Goal: Task Accomplishment & Management: Manage account settings

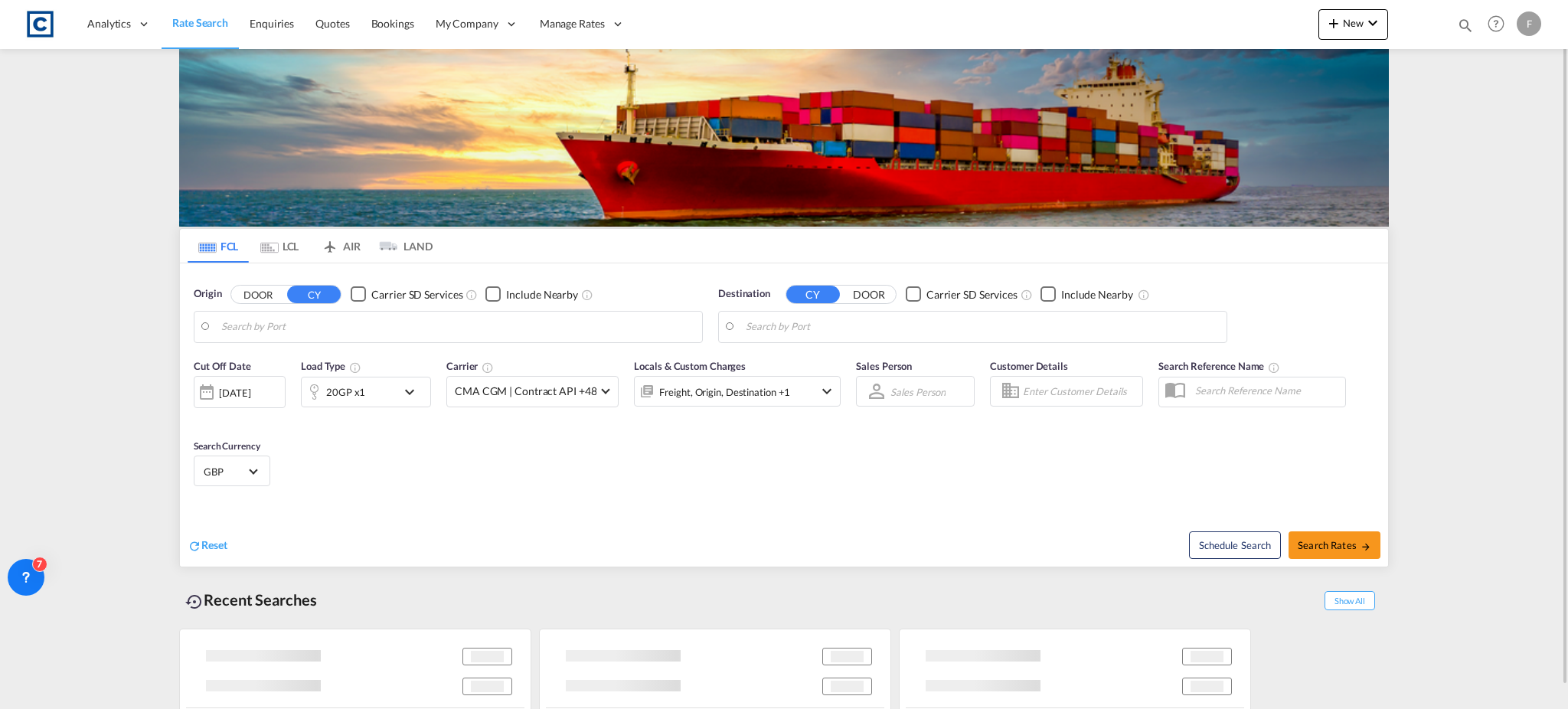
type input "GB-LE9, Blaby"
type input "[GEOGRAPHIC_DATA], [GEOGRAPHIC_DATA]"
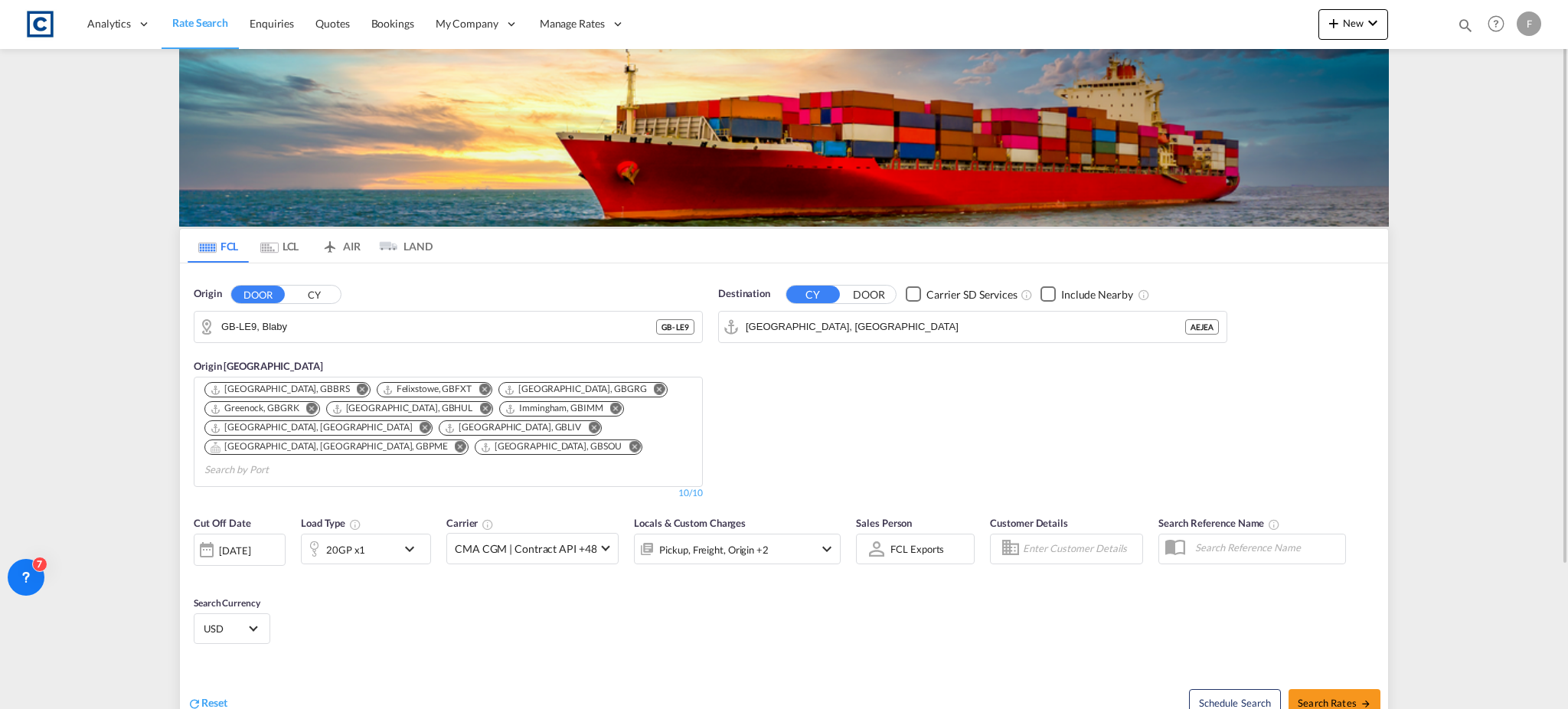
click at [1468, 24] on md-icon "icon-magnify" at bounding box center [1465, 25] width 16 height 17
click at [1209, 30] on select "Bookings Quotes Enquiries" at bounding box center [1222, 25] width 73 height 27
select select "Quotes"
click at [1185, 12] on select "Bookings Quotes Enquiries" at bounding box center [1222, 25] width 73 height 27
drag, startPoint x: 1342, startPoint y: 29, endPoint x: 1389, endPoint y: 28, distance: 47.0
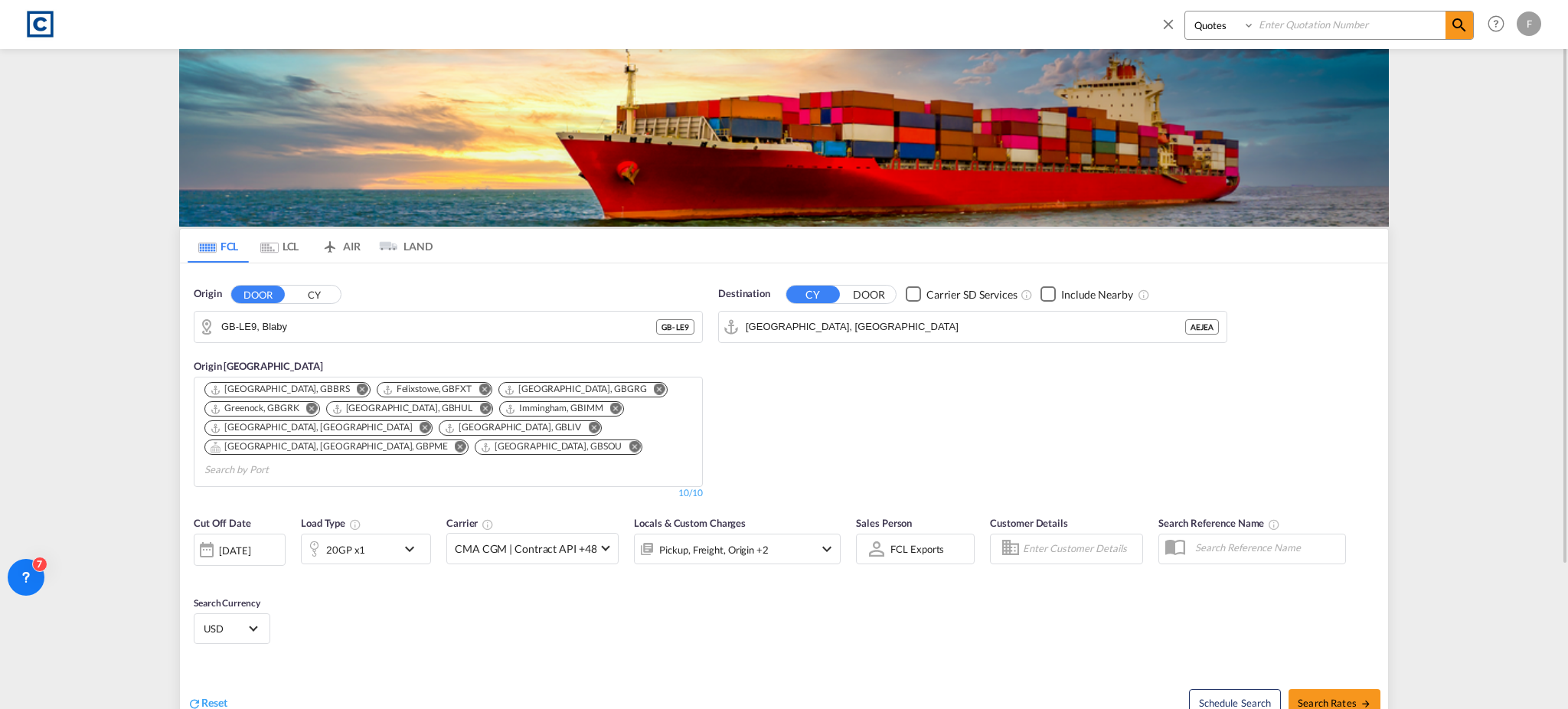
click at [1342, 29] on input at bounding box center [1349, 25] width 191 height 26
paste input "CAD000009791"
type input "CAD000009791"
click at [1464, 27] on md-icon "icon-magnify" at bounding box center [1459, 25] width 18 height 18
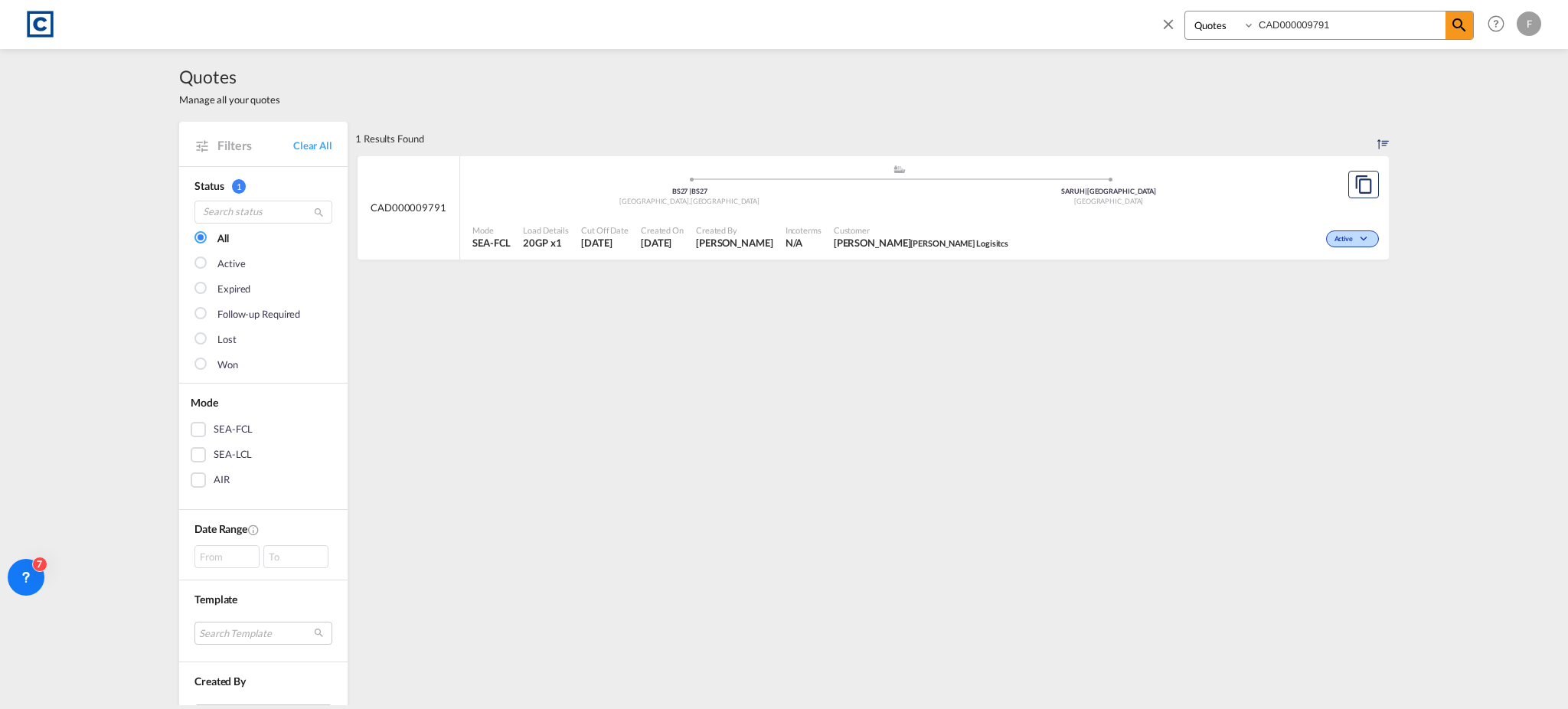
click at [522, 173] on div ".a{fill:#aaa8ad;} .a{fill:#aaa8ad;} BS27 | BS27 [GEOGRAPHIC_DATA] , [GEOGRAPHIC…" at bounding box center [899, 187] width 854 height 46
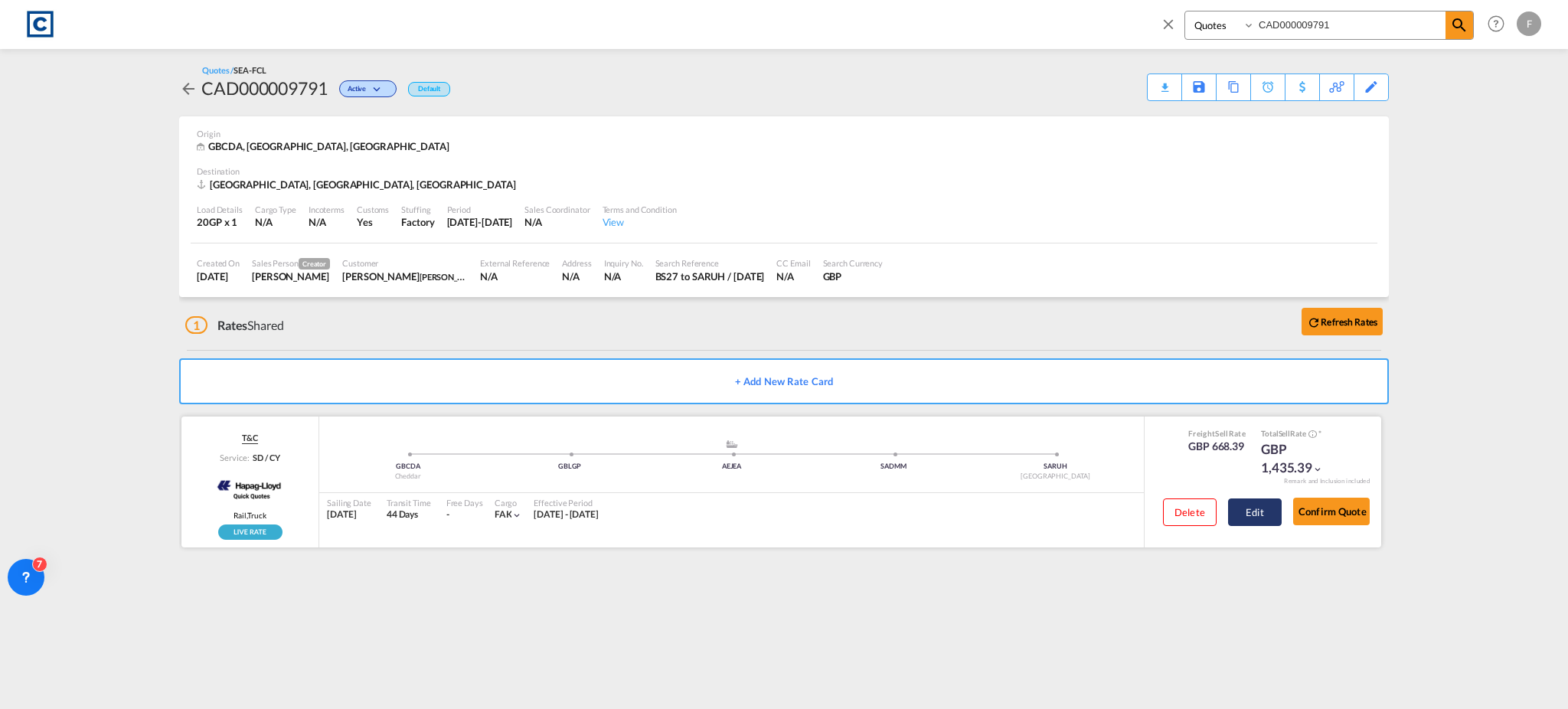
click at [1241, 513] on button "Edit" at bounding box center [1255, 512] width 54 height 27
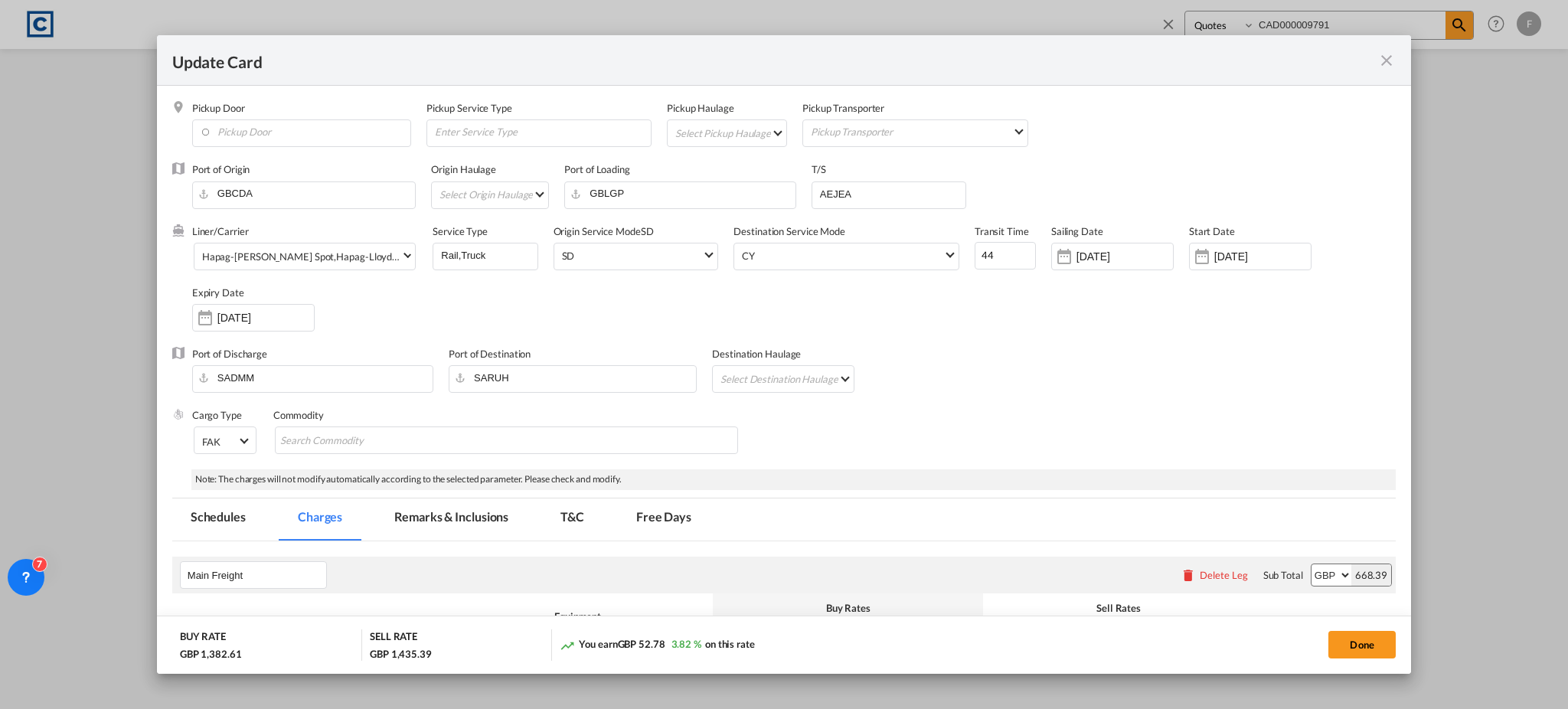
select select "per B/L"
click at [1374, 59] on div "Update Card" at bounding box center [775, 59] width 1205 height 19
click at [1388, 57] on md-icon "icon-close fg-AAA8AD m-0 pointer" at bounding box center [1387, 60] width 18 height 18
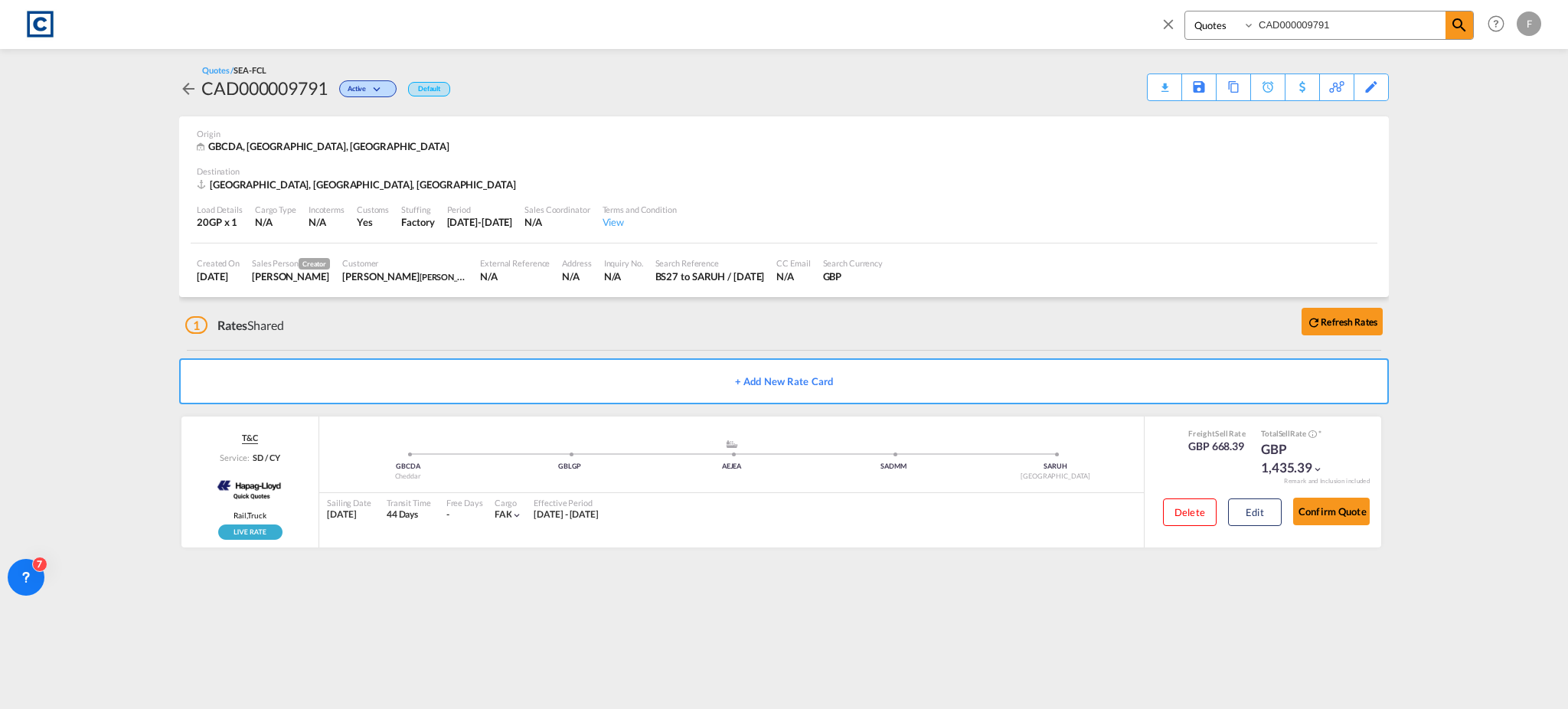
click at [767, 308] on div "1 Rates Shared Refresh Rates" at bounding box center [787, 321] width 1203 height 49
click at [148, 333] on md-content "Bookings Quotes Enquiries CAD000009791 Help Resources Product Release F My Prof…" at bounding box center [784, 354] width 1568 height 709
click at [1264, 516] on button "Edit" at bounding box center [1255, 512] width 54 height 27
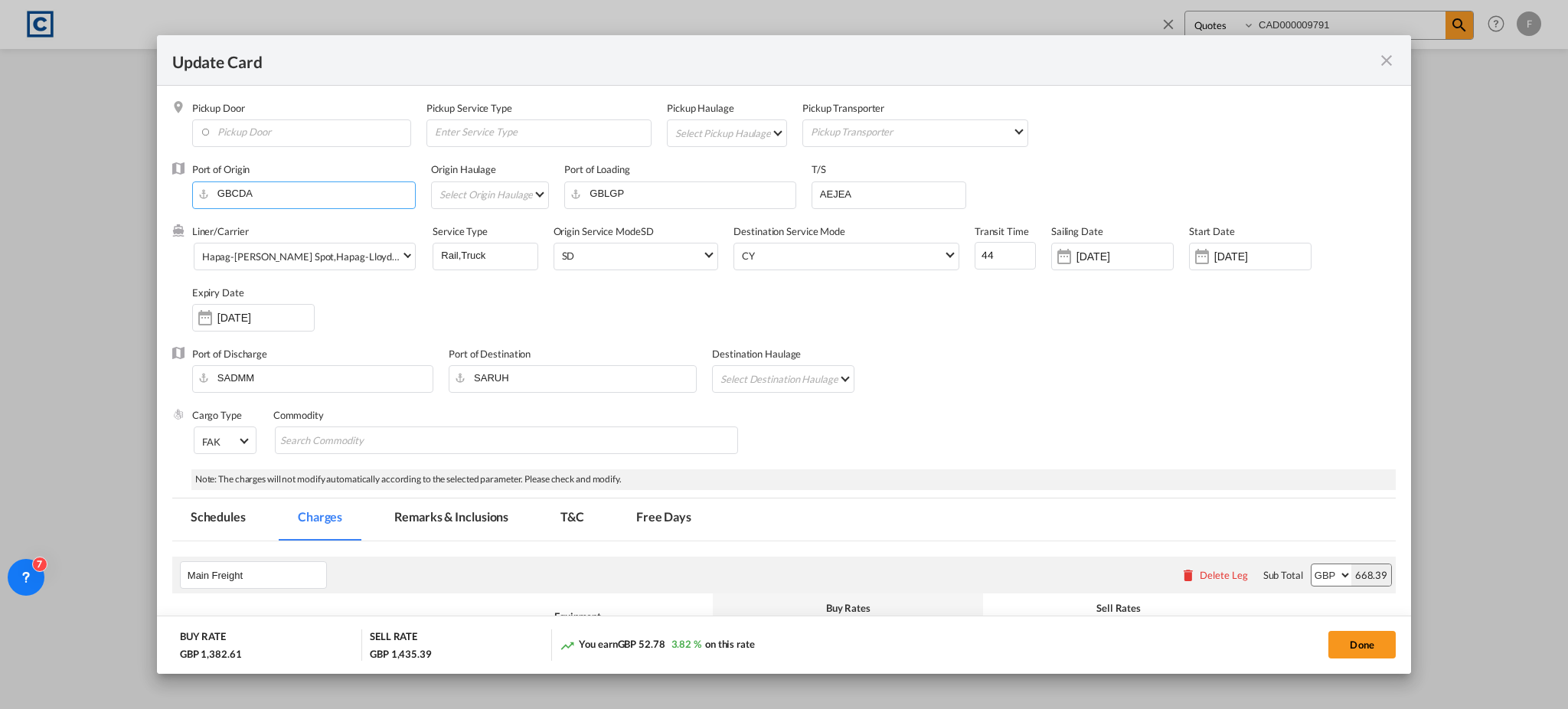
drag, startPoint x: 347, startPoint y: 188, endPoint x: 0, endPoint y: 171, distance: 347.4
click at [0, 171] on div "Update Card Pickup Door Pickup Service Type Pickup Haulage Select Pickup Haulag…" at bounding box center [784, 354] width 1568 height 709
click at [286, 234] on div "[GEOGRAPHIC_DATA]" at bounding box center [340, 234] width 270 height 12
type input "Bridgwater, SOM, GBBRW"
click at [420, 294] on div "Liner/Carrier Hapag-[PERSON_NAME] Spot , Hapag-[PERSON_NAME] | Quick Quotes Spo…" at bounding box center [793, 286] width 1203 height 123
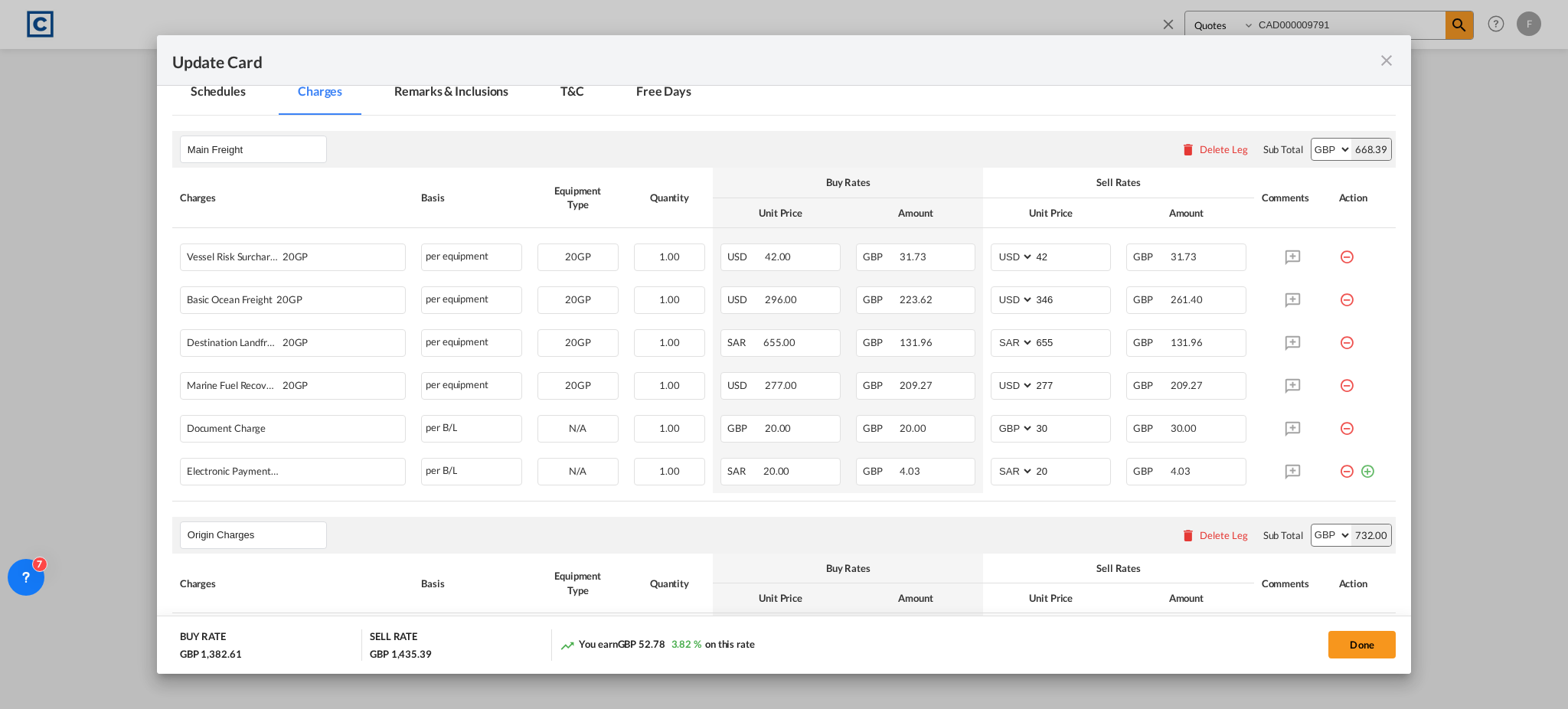
scroll to position [510, 0]
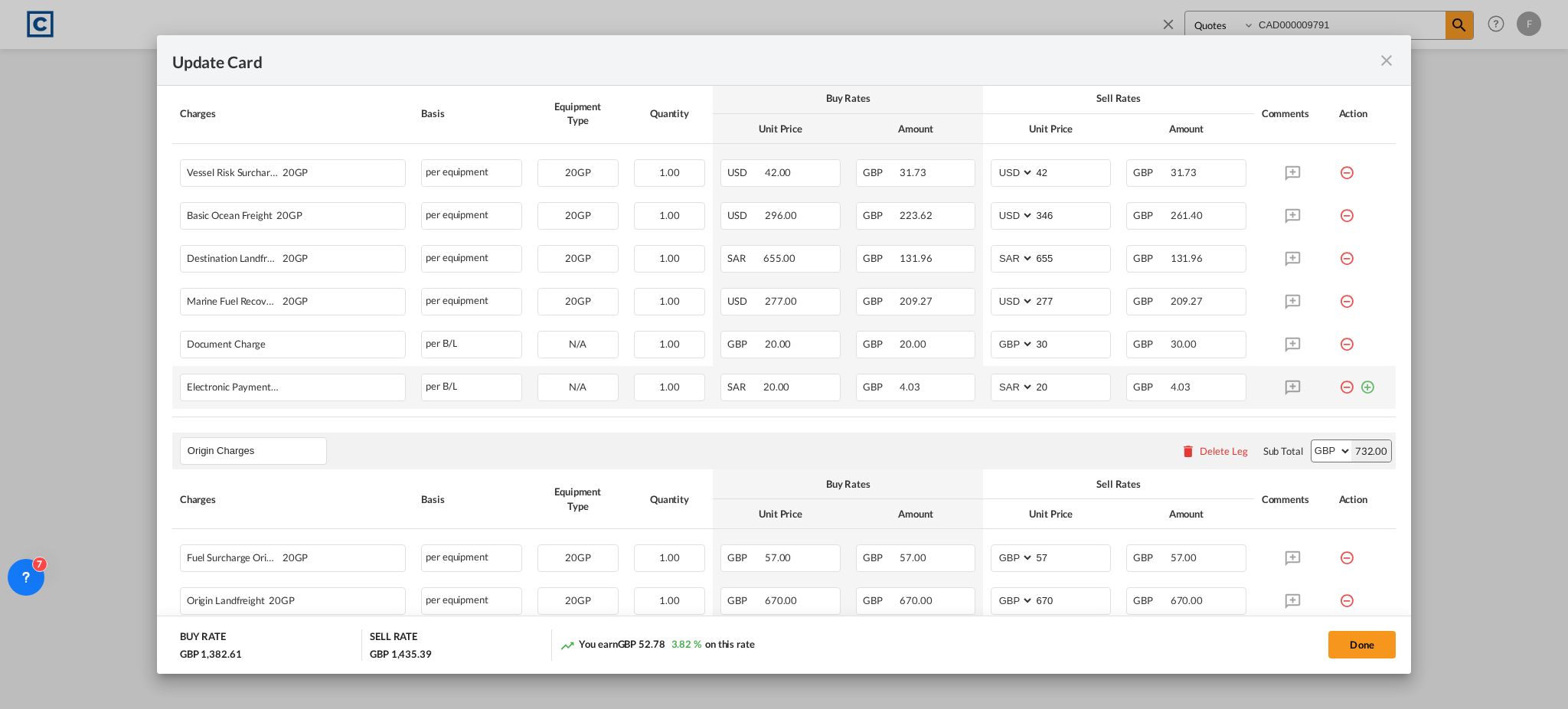
click at [1359, 389] on md-icon "icon-plus-circle-outline green-400-fg" at bounding box center [1367, 381] width 16 height 16
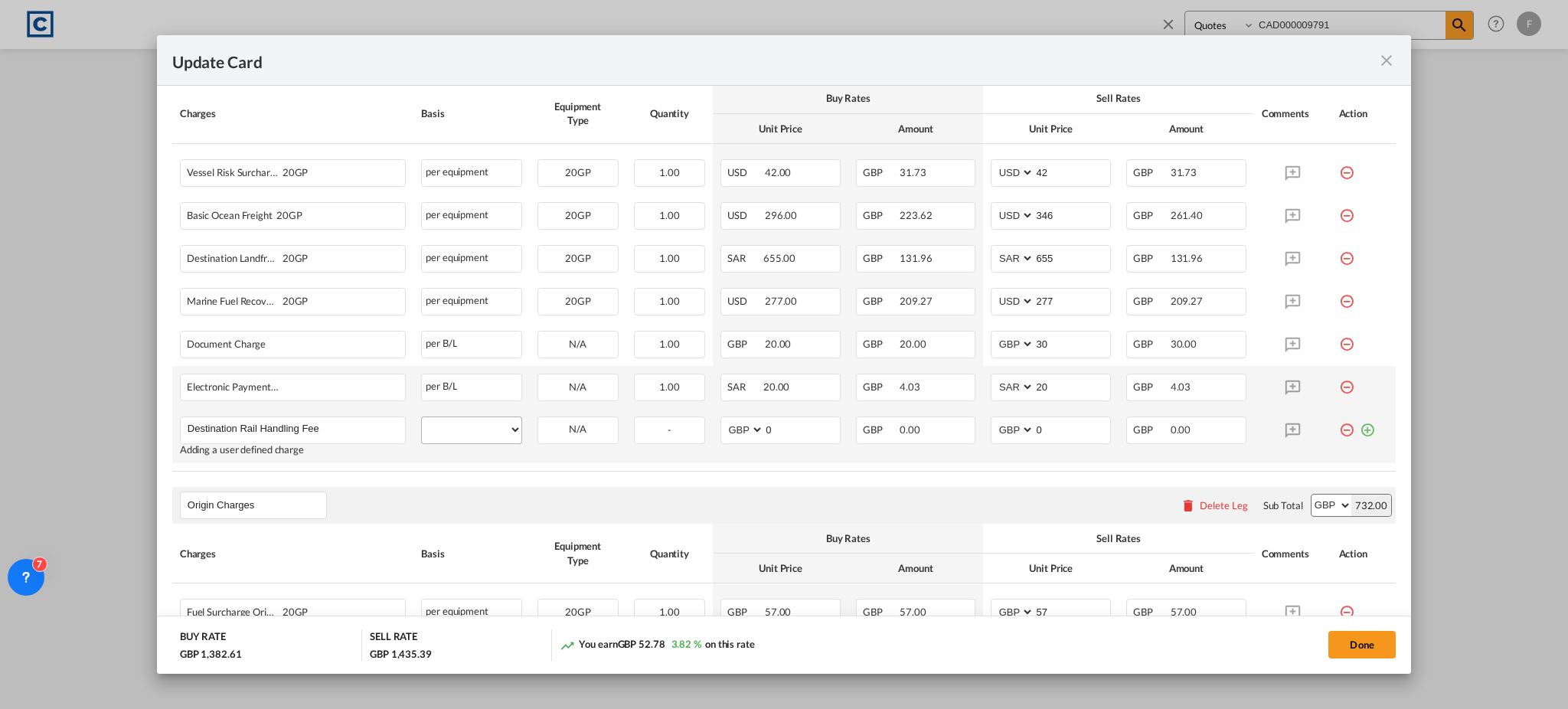
type input "Destination Rail Handling Fee"
click at [464, 427] on select "per equipment per container per B/L per shipping bill per shipment % on freight…" at bounding box center [471, 430] width 99 height 25
select select "per container"
click at [421, 418] on select "per equipment per container per B/L per shipping bill per shipment % on freight…" at bounding box center [471, 430] width 99 height 25
click at [751, 432] on select "AED AFN ALL AMD ANG AOA ARS AUD AWG AZN BAM BBD BDT BGN BHD BIF BMD BND [PERSON…" at bounding box center [743, 430] width 40 height 21
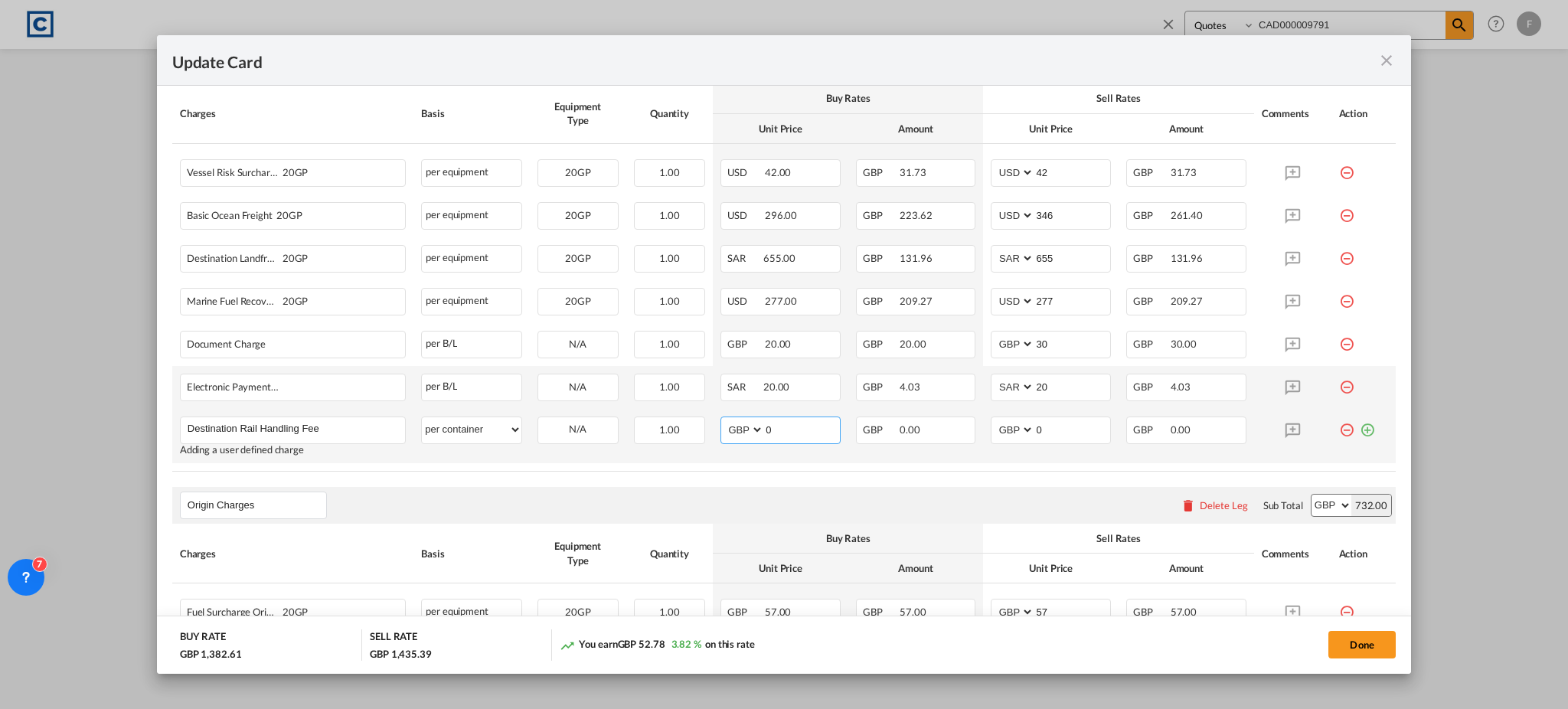
select select "string:SAR"
click at [782, 433] on input "0" at bounding box center [802, 429] width 76 height 23
drag, startPoint x: 788, startPoint y: 437, endPoint x: 741, endPoint y: 437, distance: 47.0
click at [741, 437] on md-input-container "AED AFN ALL AMD ANG AOA ARS AUD AWG AZN BAM BBD BDT BGN BHD BIF BMD BND [PERSON…" at bounding box center [780, 430] width 120 height 27
type input "516"
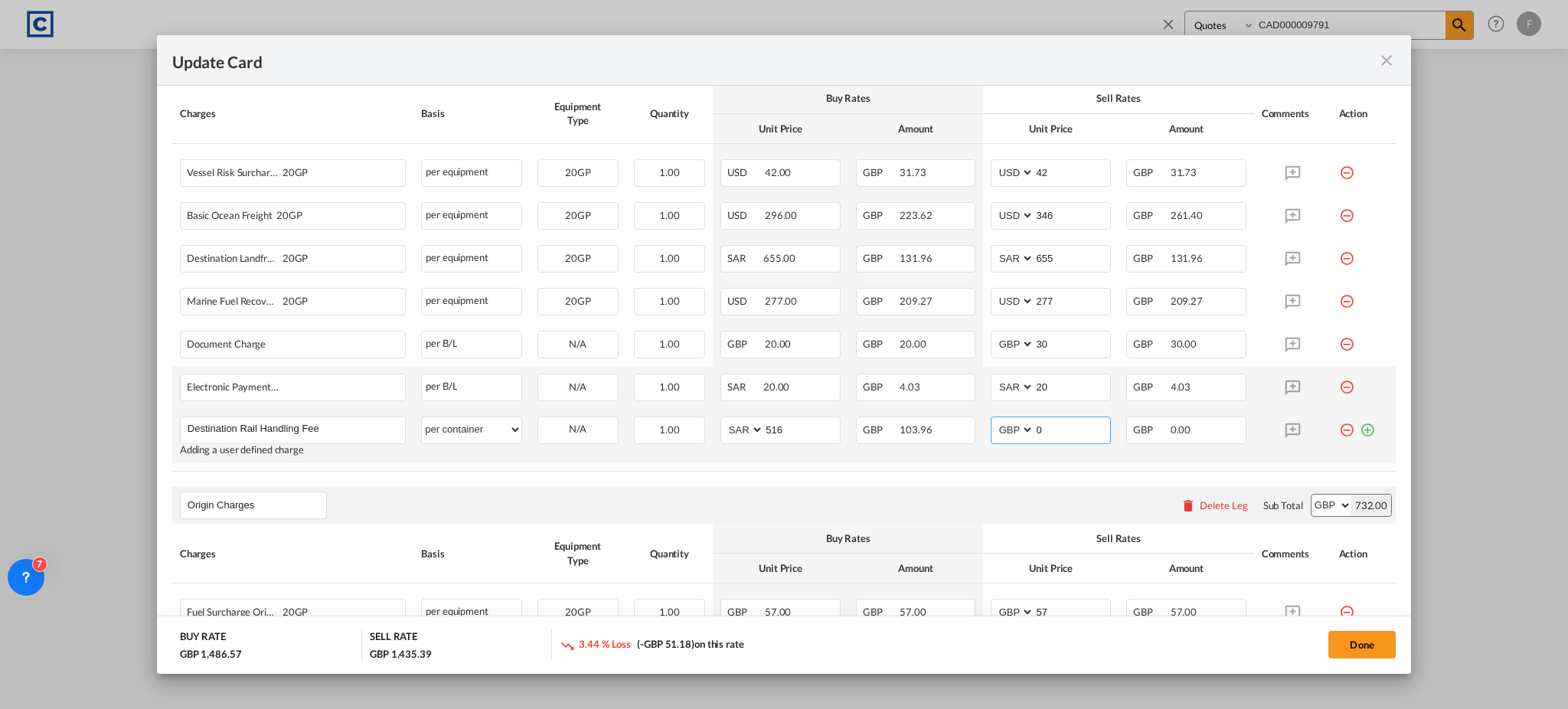
click at [1005, 425] on select "AED AFN ALL AMD ANG AOA ARS AUD AWG AZN BAM BBD BDT BGN BHD BIF BMD BND [PERSON…" at bounding box center [1014, 430] width 40 height 21
select select "string:SAR"
click at [994, 420] on select "AED AFN ALL AMD ANG AOA ARS AUD AWG AZN BAM BBD BDT BGN BHD BIF BMD BND [PERSON…" at bounding box center [1014, 430] width 40 height 21
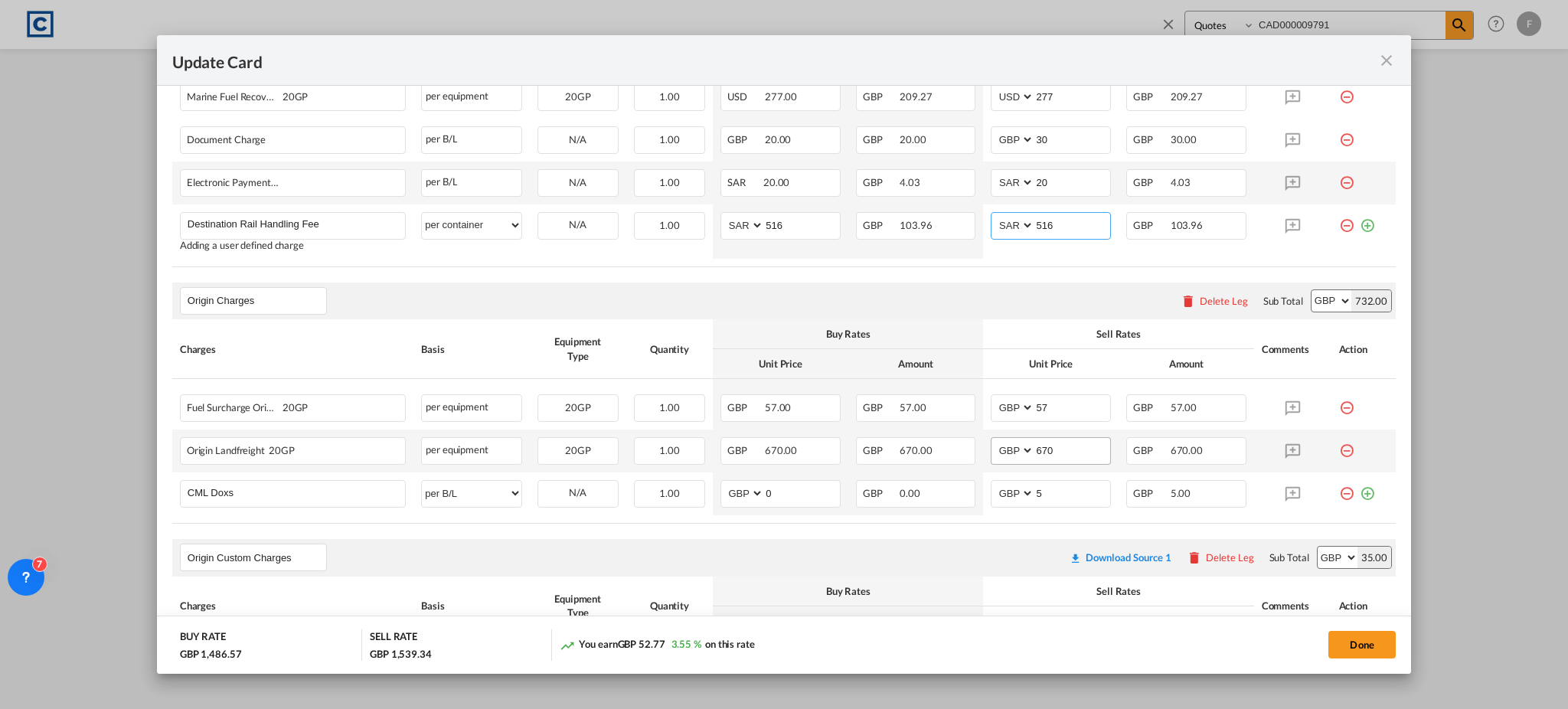
type input "516"
drag, startPoint x: 1050, startPoint y: 451, endPoint x: 882, endPoint y: 448, distance: 168.0
click at [882, 448] on tr "Origin Landfreight 20GP Please Enter User Defined Charges Cannot Be Published p…" at bounding box center [784, 451] width 1223 height 43
type input "725"
drag, startPoint x: 1057, startPoint y: 411, endPoint x: 825, endPoint y: 385, distance: 233.5
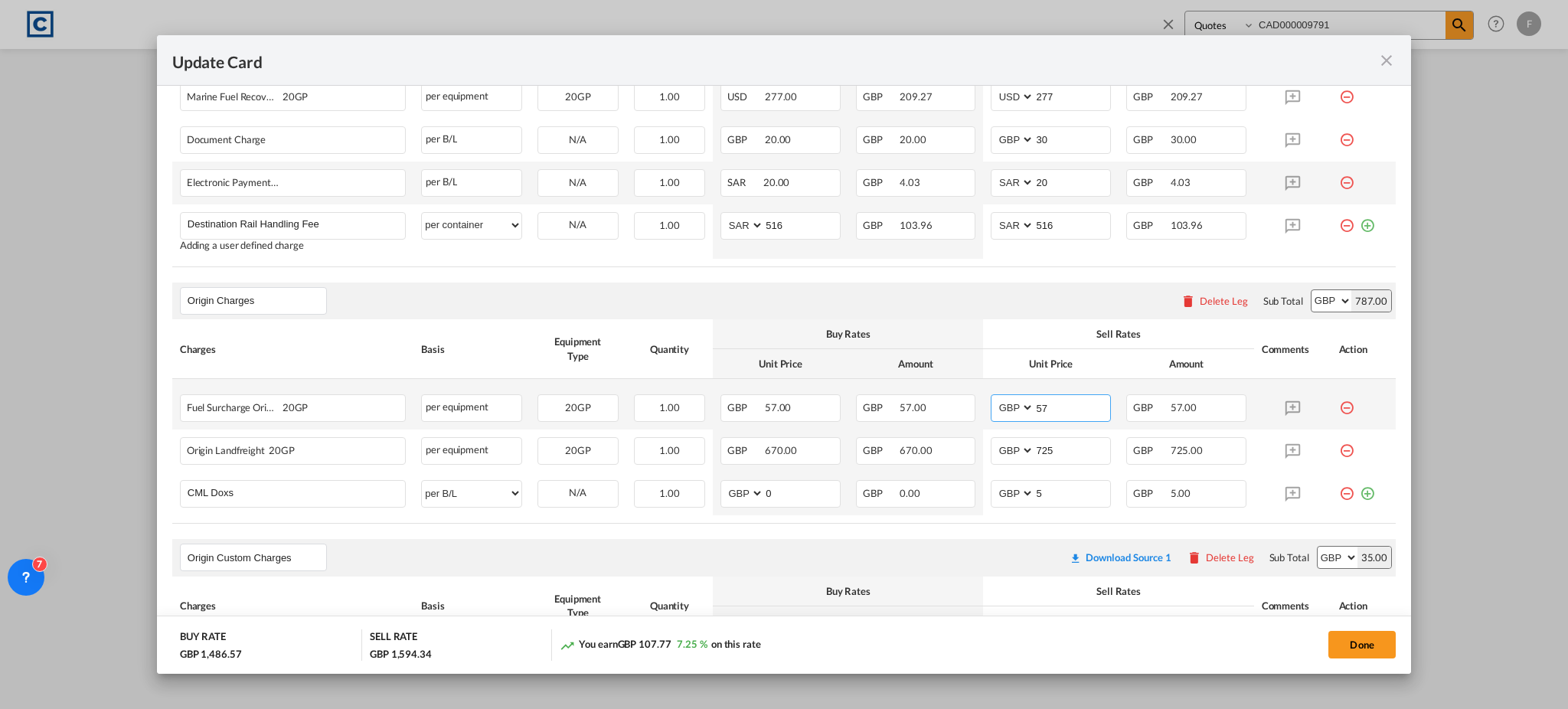
click at [825, 385] on tr "Fuel Surcharge Origin Land 20GP Please Enter User Defined Charges Cannot Be Pub…" at bounding box center [784, 404] width 1223 height 50
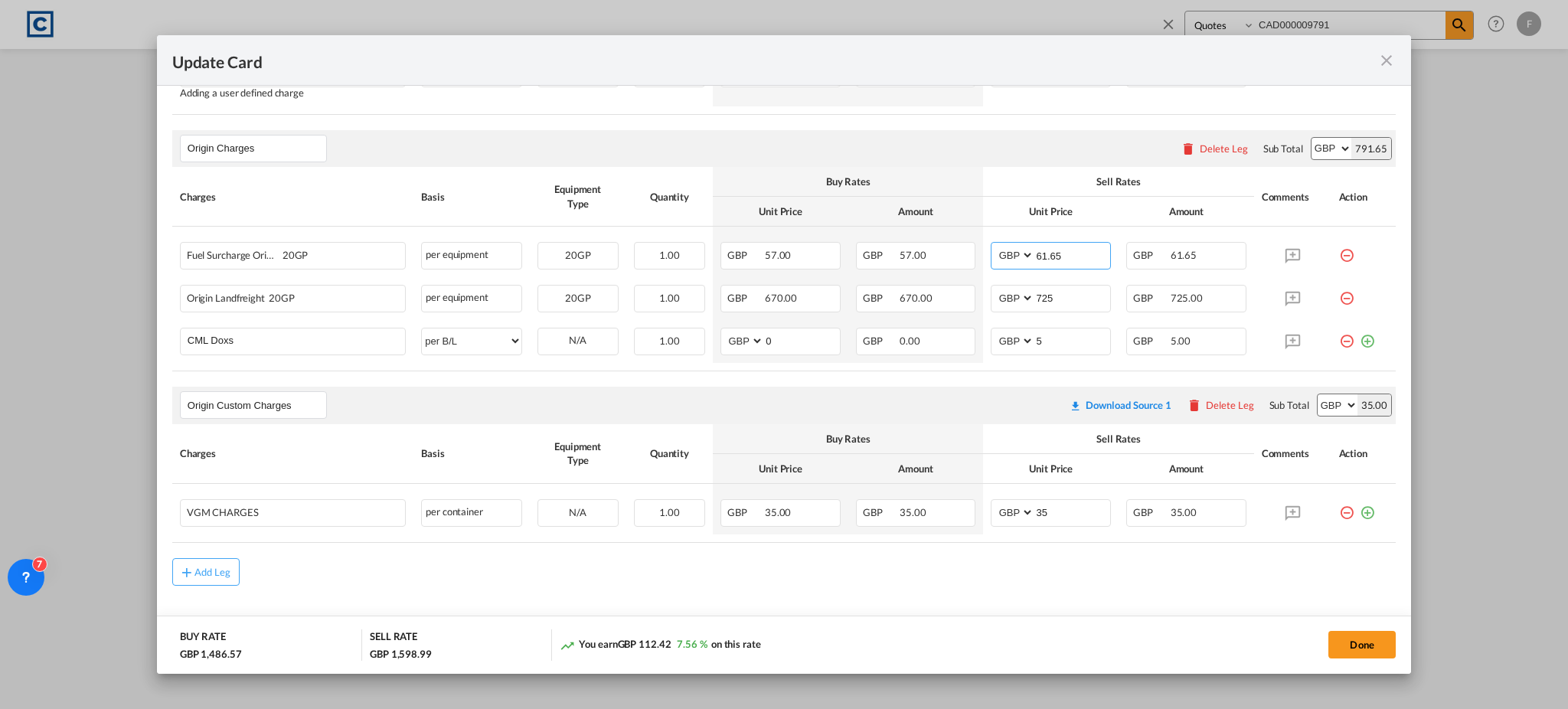
scroll to position [902, 0]
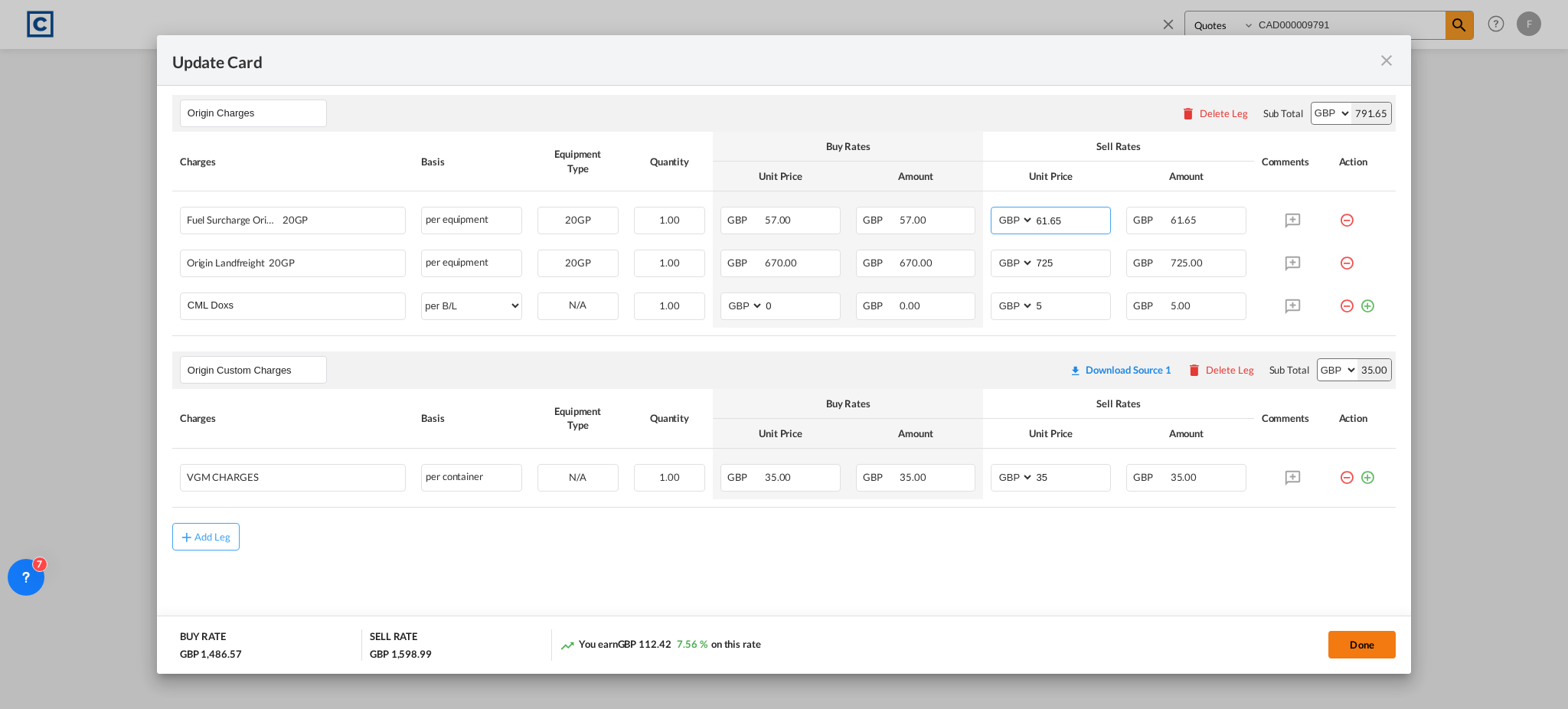
type input "61.65"
click at [1358, 639] on button "Done" at bounding box center [1362, 645] width 68 height 27
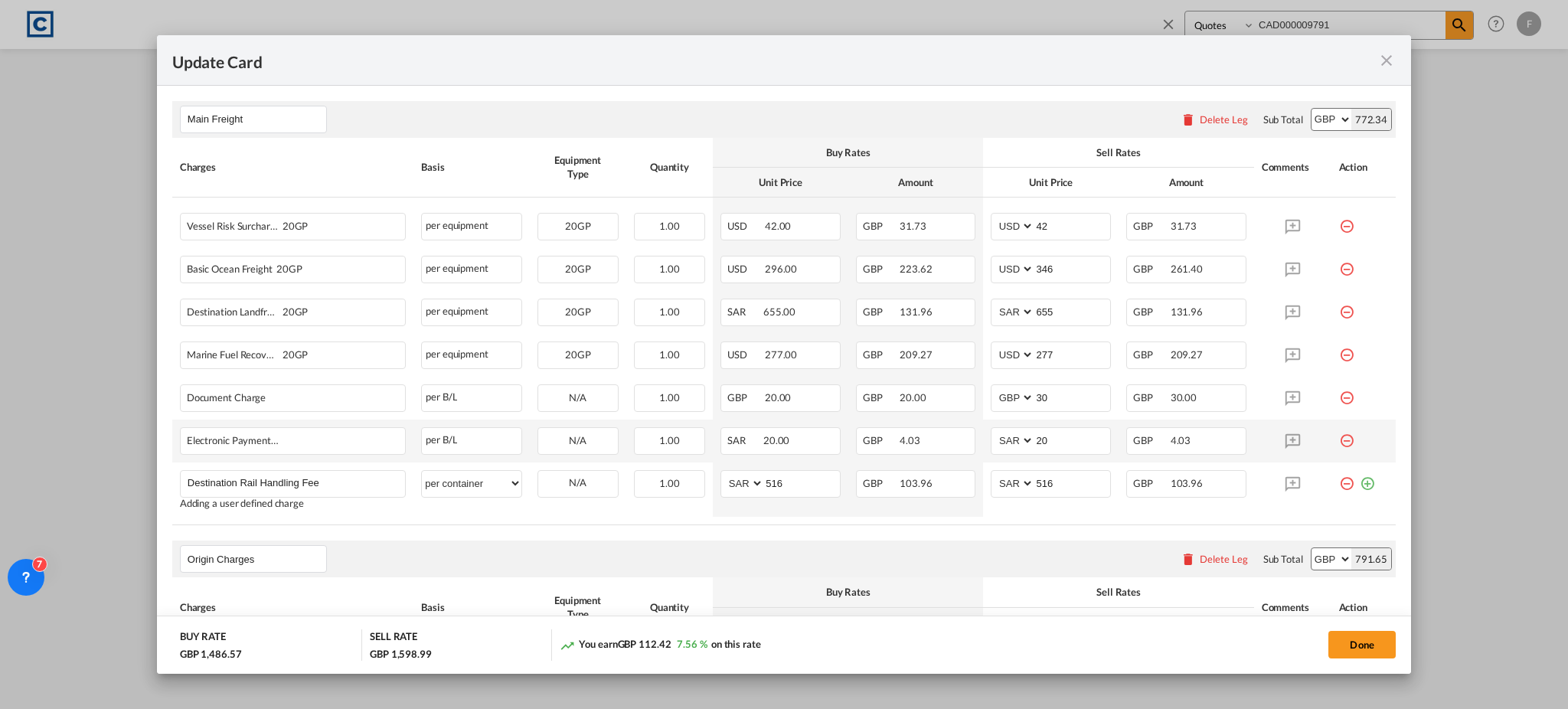
scroll to position [510, 0]
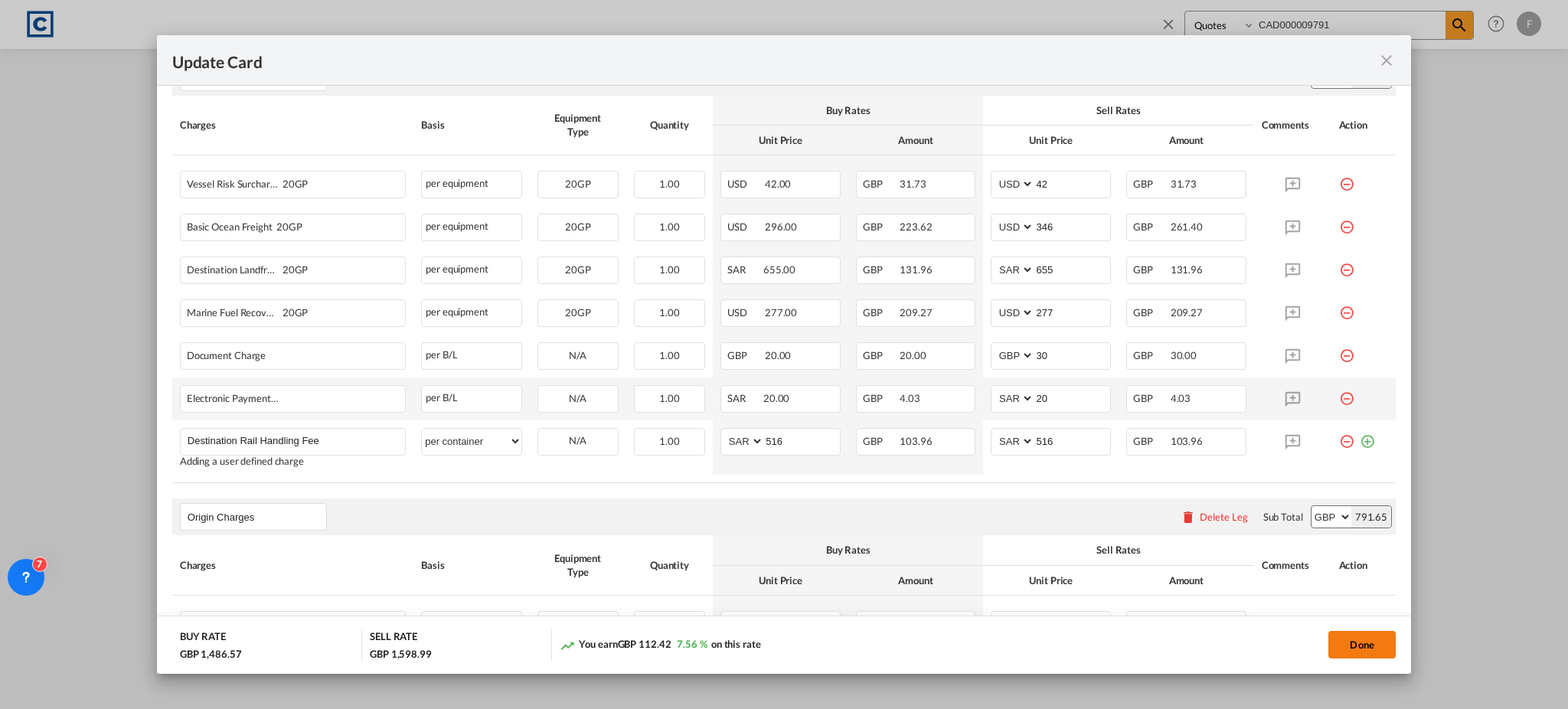
click at [1363, 638] on button "Done" at bounding box center [1362, 645] width 68 height 27
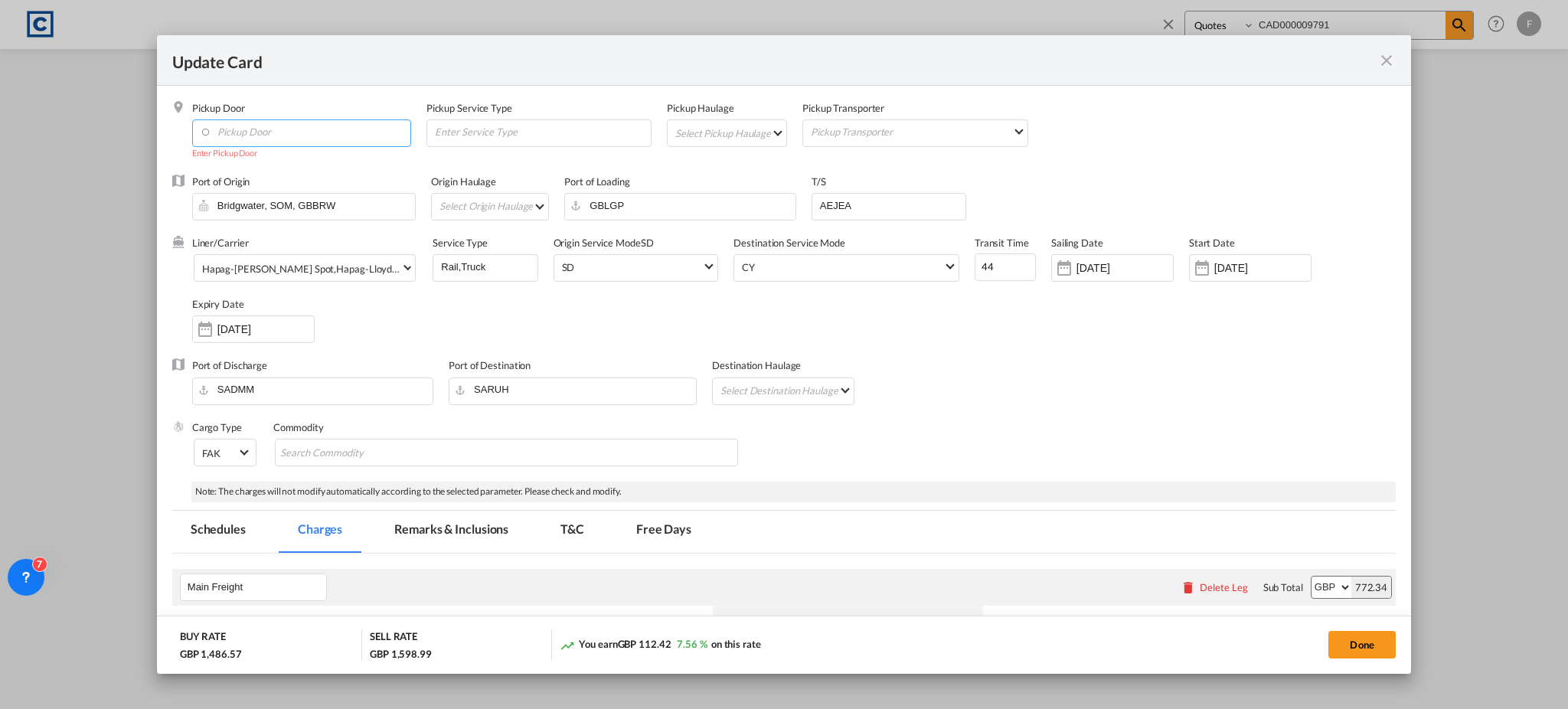
click at [313, 140] on input "Pickup Door" at bounding box center [304, 132] width 210 height 23
drag, startPoint x: 347, startPoint y: 201, endPoint x: 111, endPoint y: 191, distance: 236.2
click at [112, 192] on div "Update Card Pickup Door Enter Pickup Door Pickup Service Type Pickup Haulage Se…" at bounding box center [784, 354] width 1568 height 709
click at [278, 129] on input "Pickup Door" at bounding box center [304, 132] width 210 height 23
paste input "Bridgwater, SOM, GBBRW"
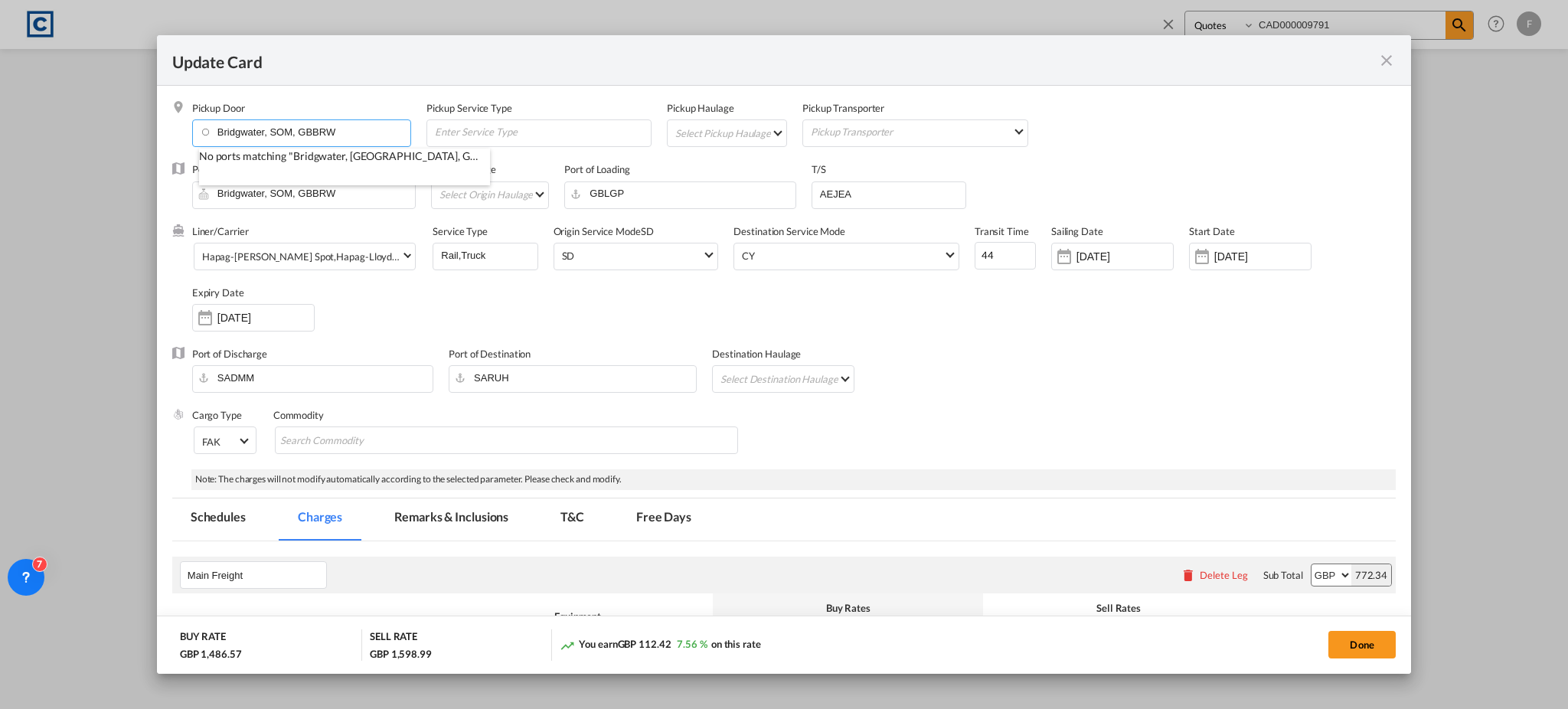
click at [346, 153] on li "No ports matching "Bridgwater, [GEOGRAPHIC_DATA], GBBRW" were found." at bounding box center [344, 167] width 291 height 37
drag, startPoint x: 351, startPoint y: 131, endPoint x: 286, endPoint y: 141, distance: 65.8
click at [286, 141] on input "Bridgwater, SOM, GBBRW" at bounding box center [304, 132] width 210 height 23
click at [1358, 640] on button "Done" at bounding box center [1362, 645] width 68 height 27
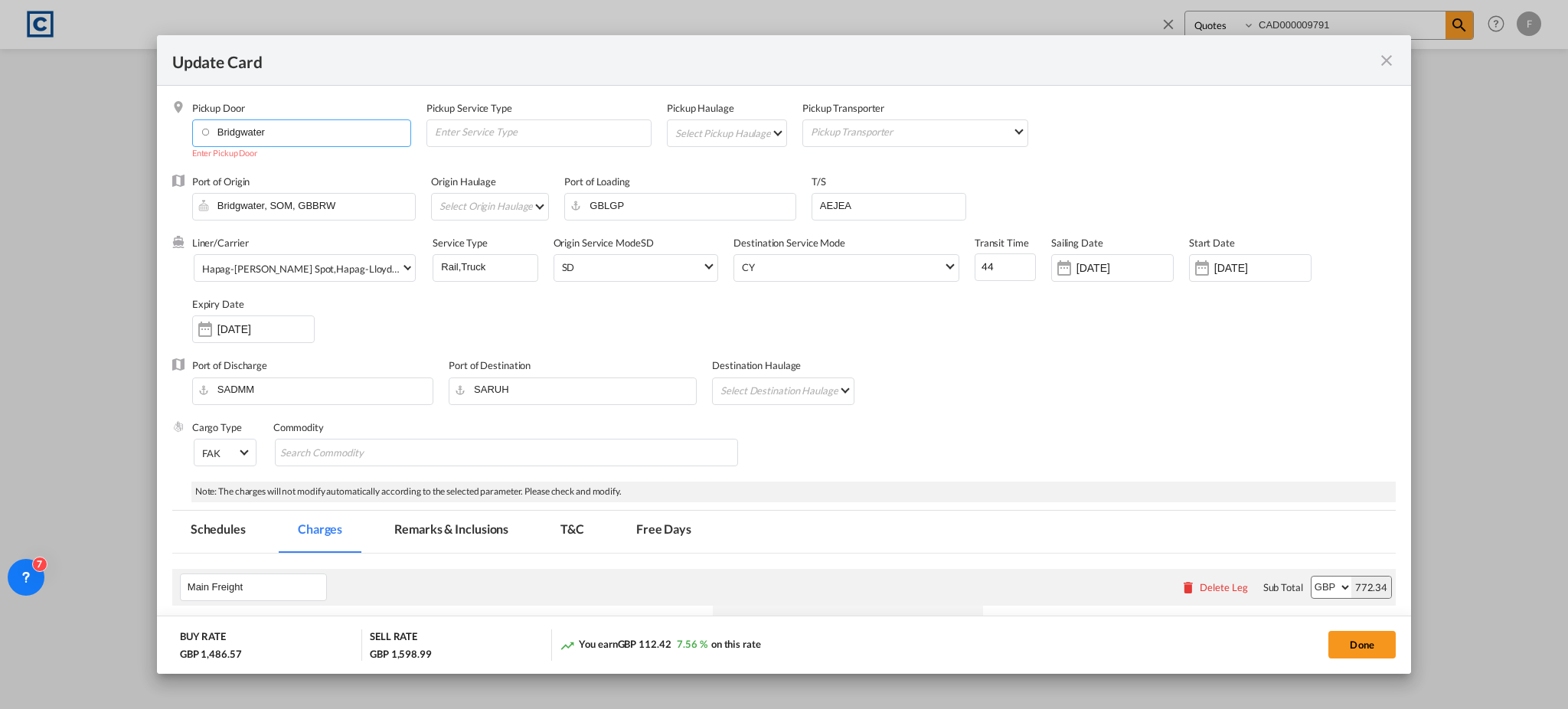
click at [311, 133] on input "Bridgwater" at bounding box center [304, 132] width 210 height 23
type input "B"
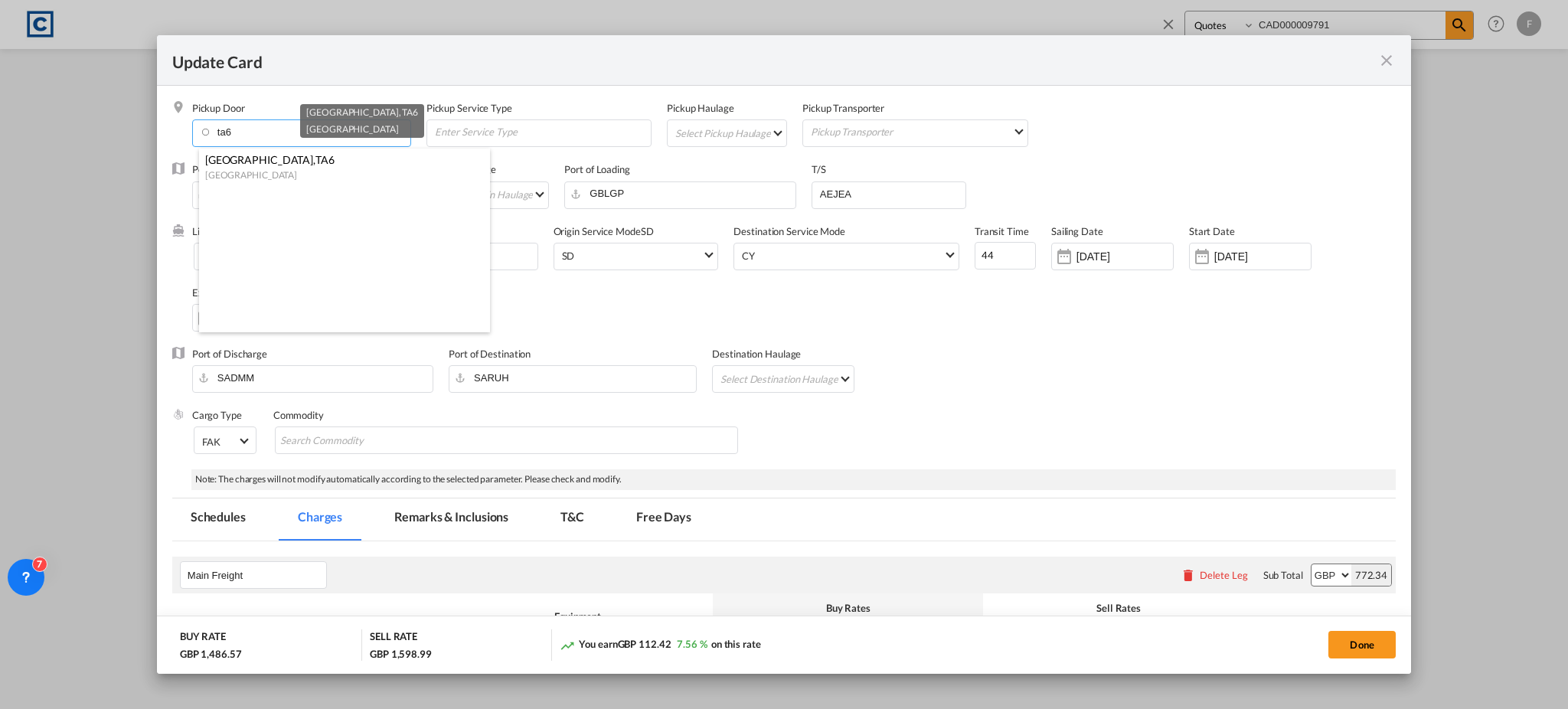
click at [282, 157] on div "[GEOGRAPHIC_DATA] , TA6" at bounding box center [340, 160] width 270 height 16
type input "GB-TA6, [GEOGRAPHIC_DATA]"
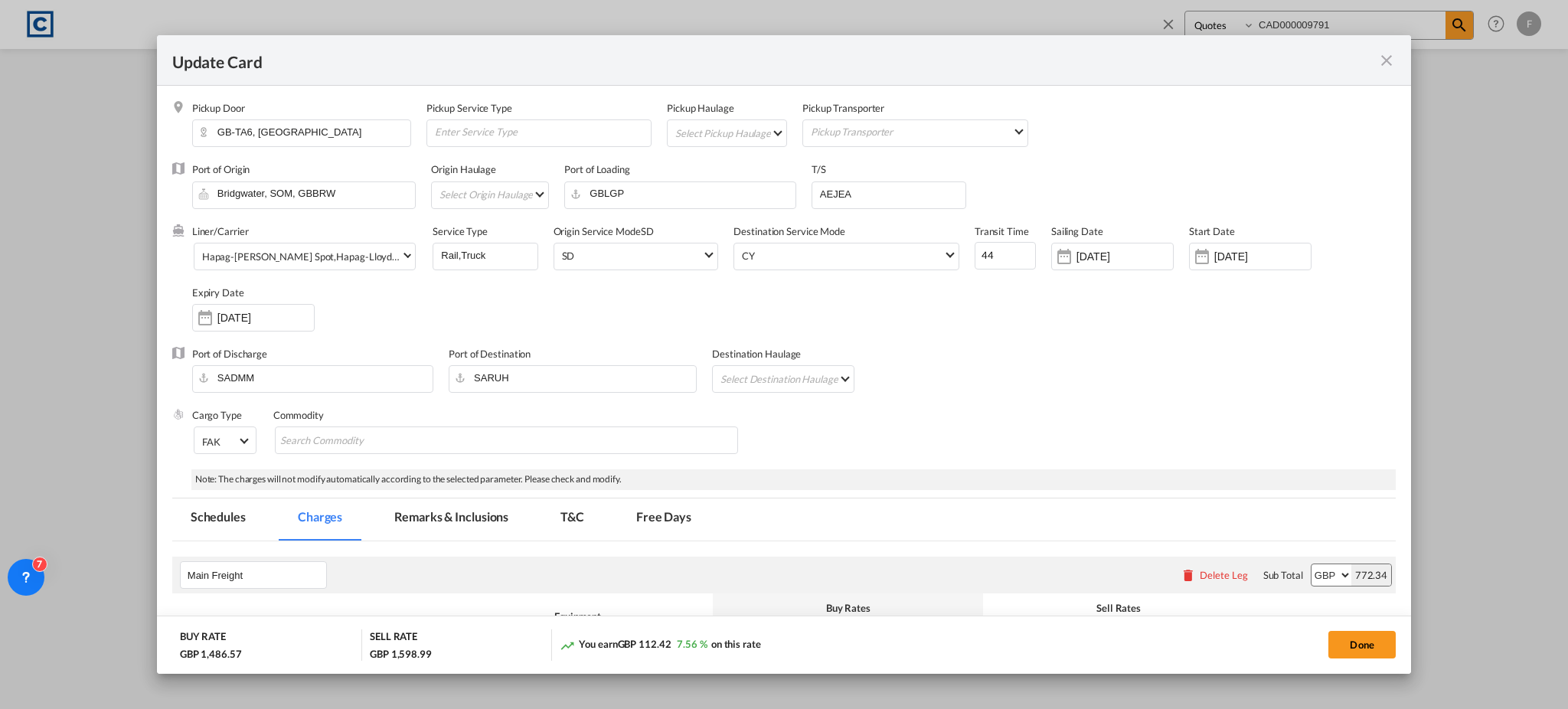
click at [282, 157] on div "Pickup Door GB-[GEOGRAPHIC_DATA], [GEOGRAPHIC_DATA]" at bounding box center [309, 132] width 234 height 61
click at [1357, 642] on button "Done" at bounding box center [1362, 645] width 68 height 27
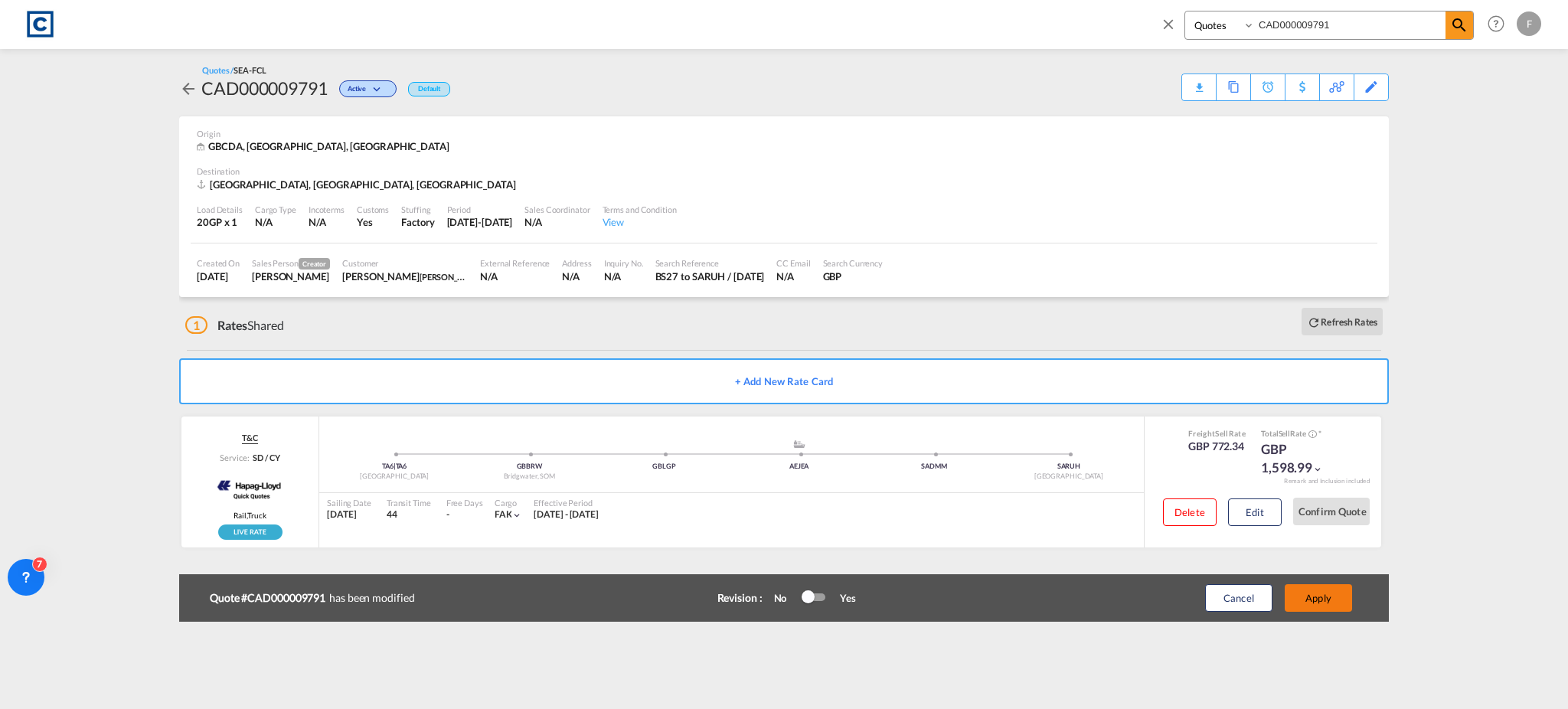
click at [1314, 598] on button "Apply" at bounding box center [1318, 598] width 68 height 27
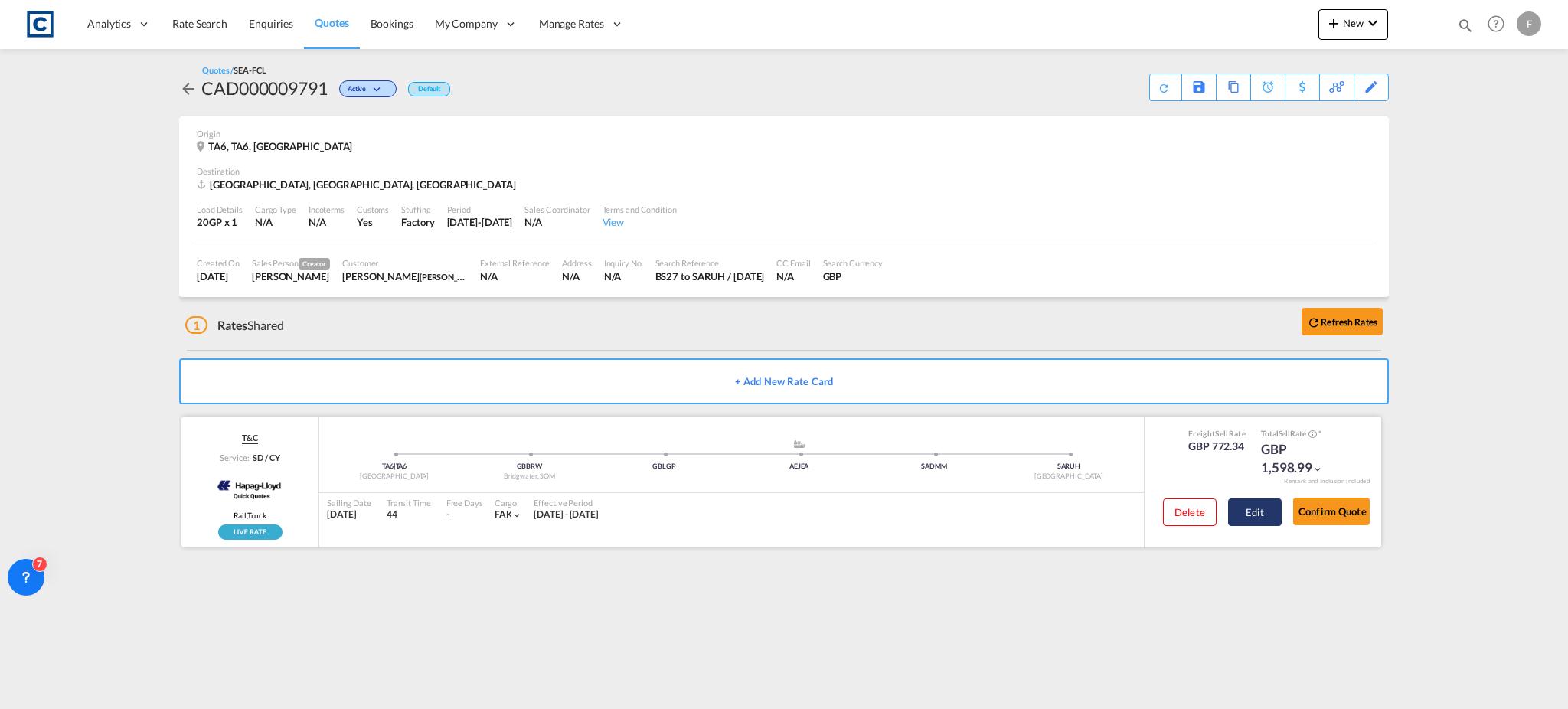
click at [1268, 500] on button "Edit" at bounding box center [1255, 512] width 54 height 27
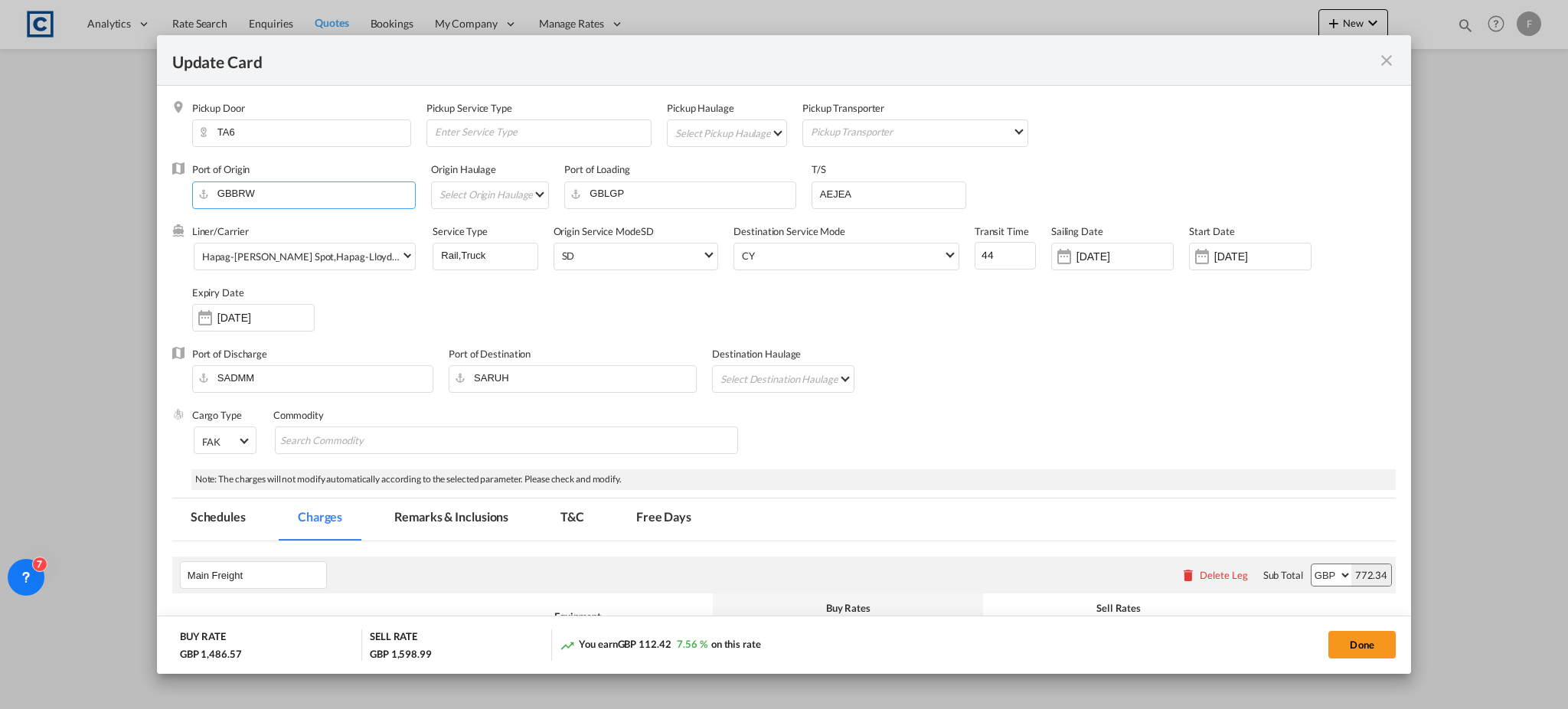
drag, startPoint x: 365, startPoint y: 185, endPoint x: 0, endPoint y: 196, distance: 365.2
click at [0, 196] on div "Update Card Pickup Door TA6 Pickup Service Type Pickup Haulage Select Pickup Ha…" at bounding box center [784, 354] width 1568 height 709
click at [515, 313] on div "Liner/Carrier Hapag-[PERSON_NAME] Spot , Hapag-[PERSON_NAME] | Quick Quotes Spo…" at bounding box center [793, 286] width 1203 height 123
click at [308, 189] on input "Enter Port of Origin" at bounding box center [308, 194] width 216 height 23
click at [296, 225] on div "[GEOGRAPHIC_DATA]" at bounding box center [340, 220] width 270 height 14
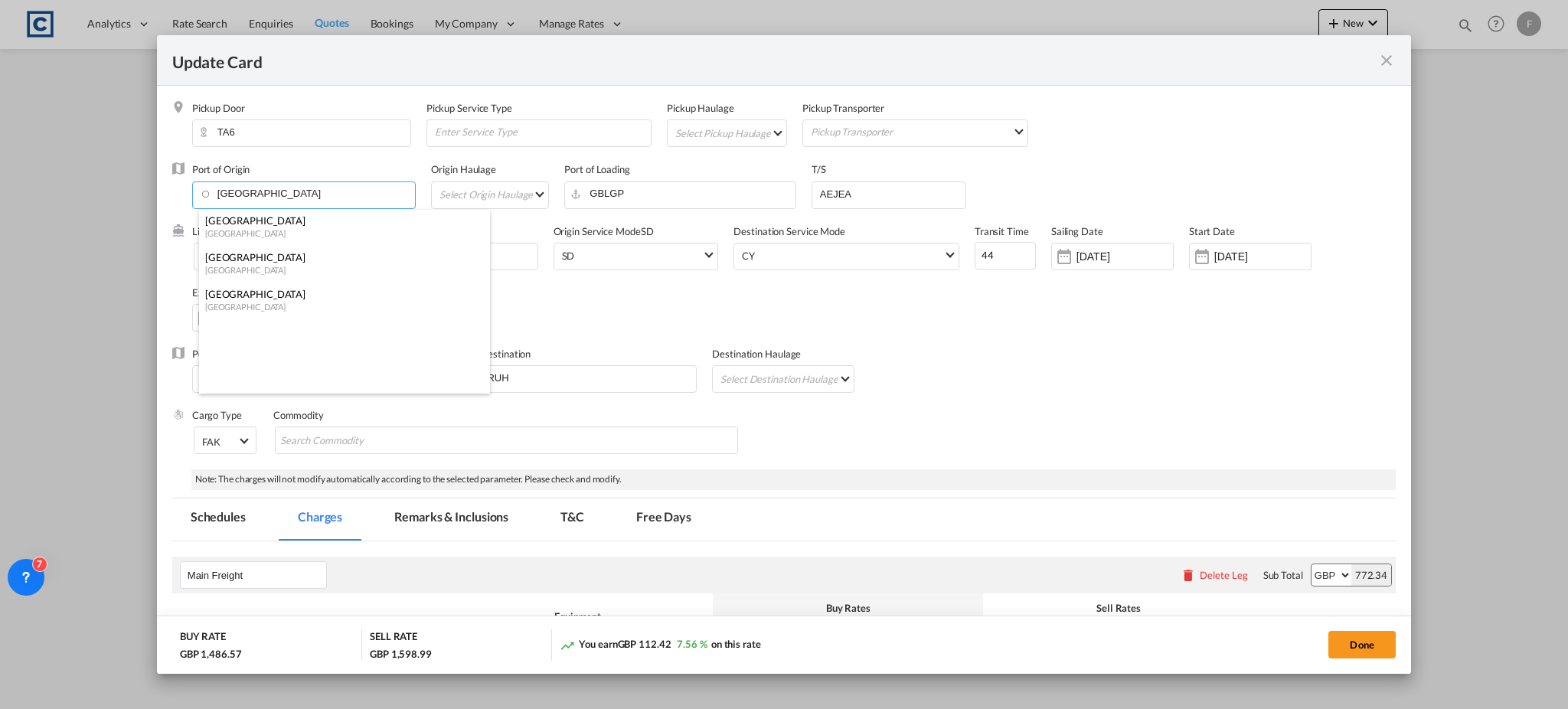
type input "[GEOGRAPHIC_DATA], [GEOGRAPHIC_DATA]"
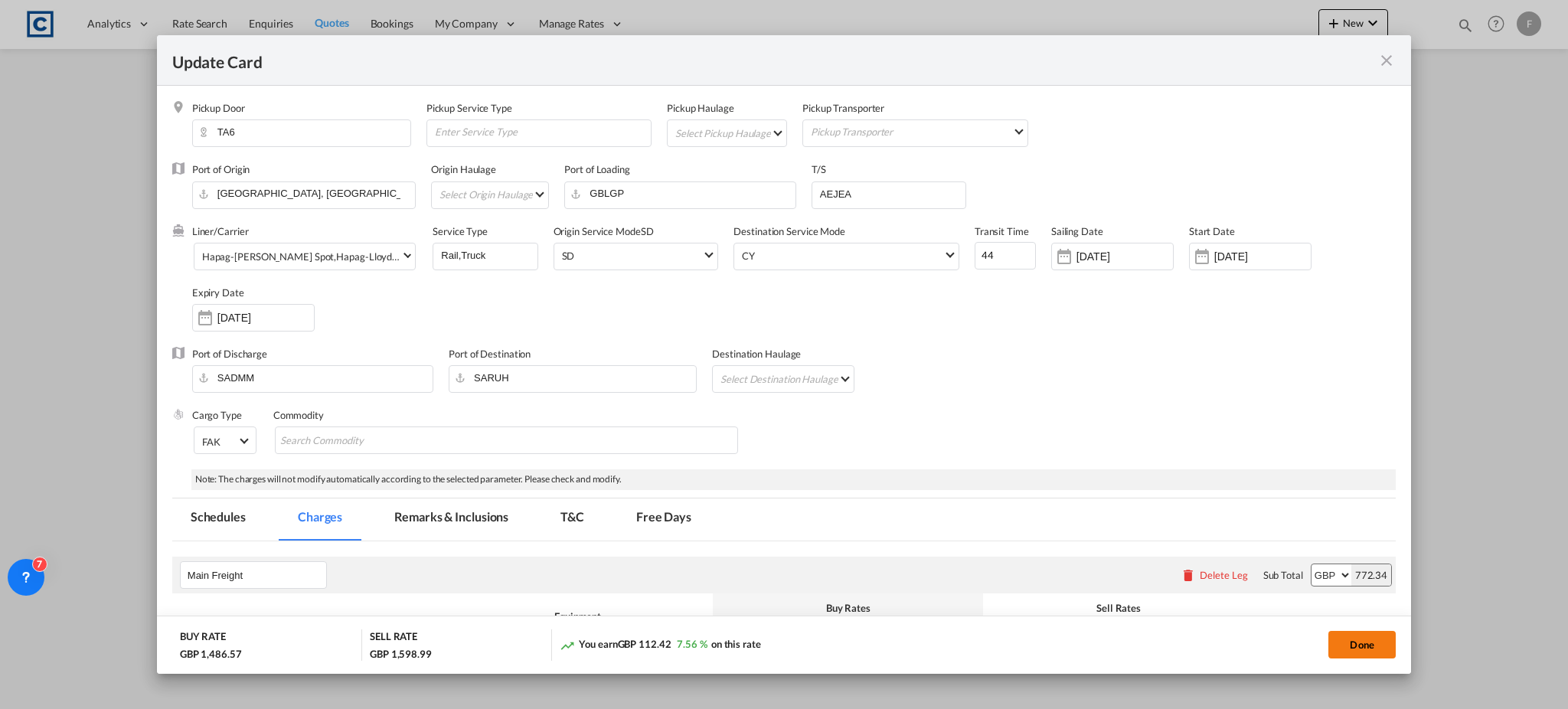
click at [1358, 648] on button "Done" at bounding box center [1362, 645] width 68 height 27
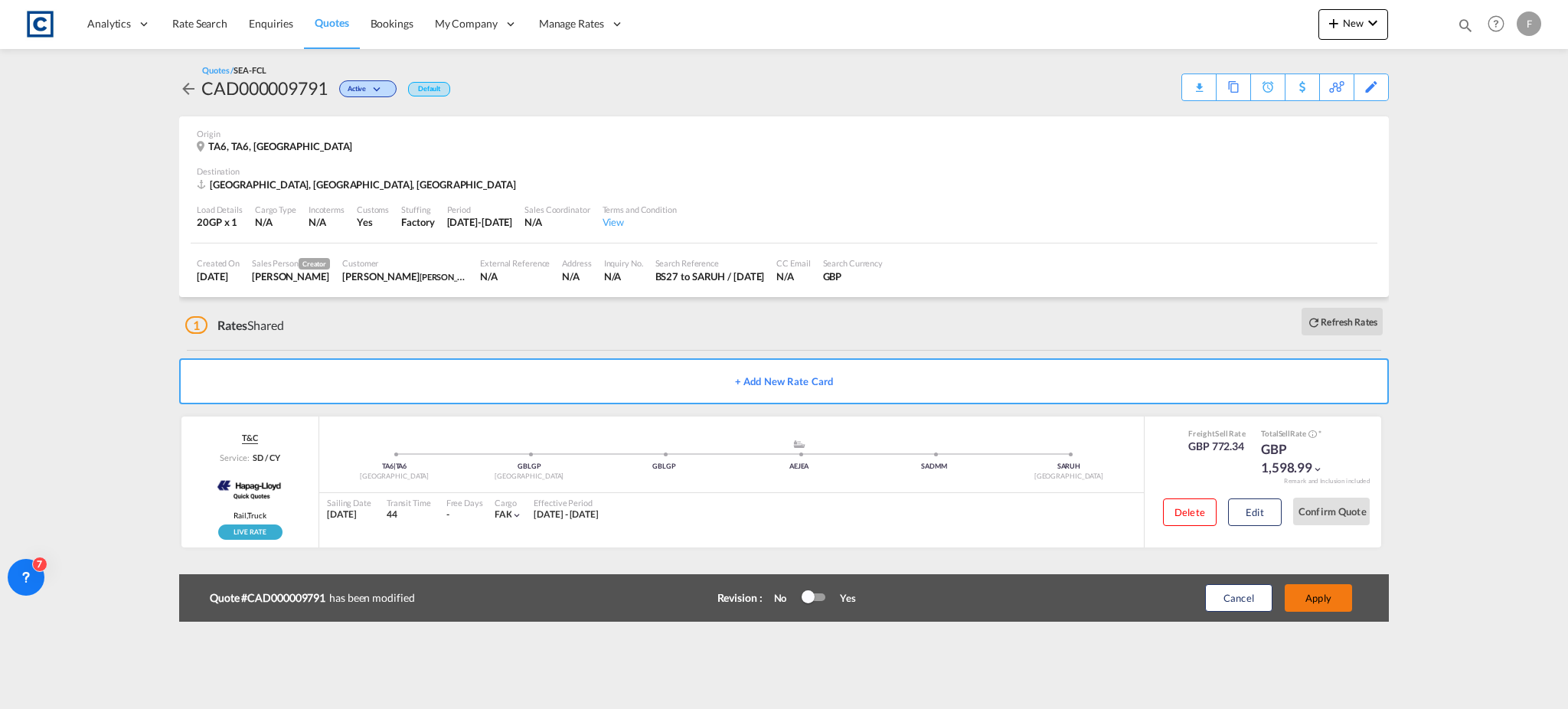
click at [1326, 587] on button "Apply" at bounding box center [1318, 598] width 68 height 27
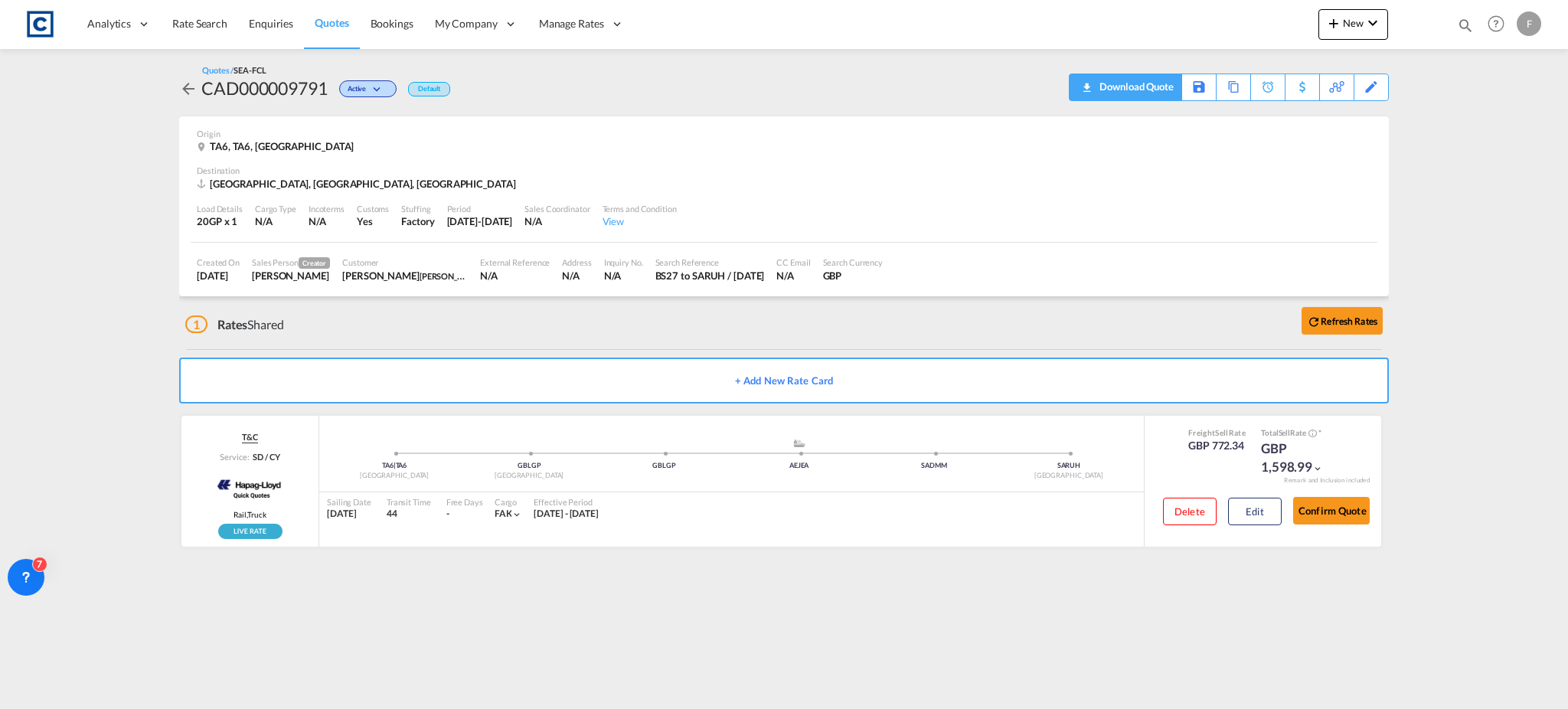
click at [1140, 92] on div "Download Quote" at bounding box center [1134, 87] width 78 height 25
